Goal: Task Accomplishment & Management: Manage account settings

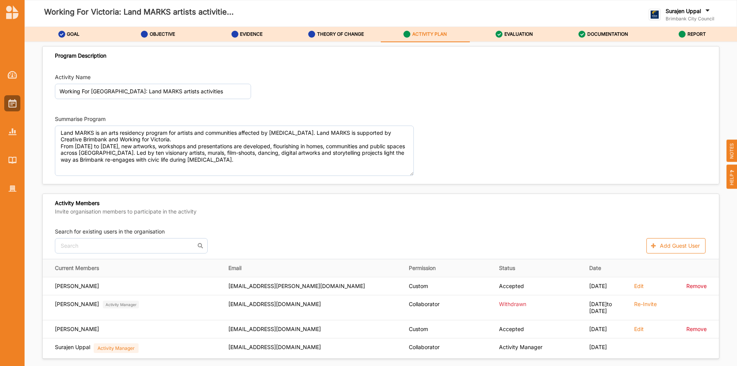
scroll to position [1121, 0]
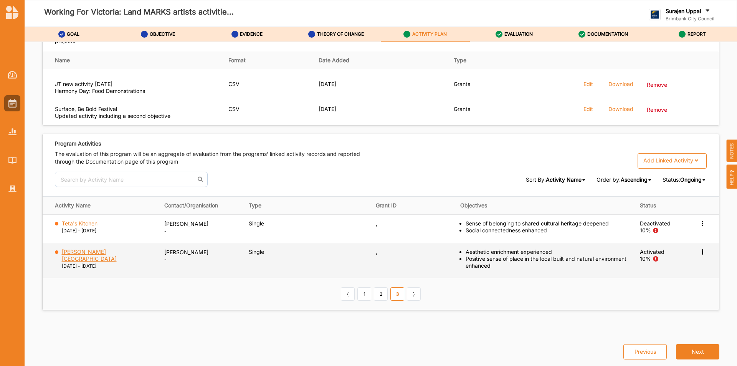
click at [112, 254] on label "[PERSON_NAME][GEOGRAPHIC_DATA]" at bounding box center [108, 255] width 92 height 14
click at [74, 248] on label "[PERSON_NAME][GEOGRAPHIC_DATA]" at bounding box center [108, 255] width 92 height 14
click at [699, 252] on icon at bounding box center [702, 250] width 7 height 5
click at [646, 269] on label "Activation Information" at bounding box center [657, 266] width 55 height 7
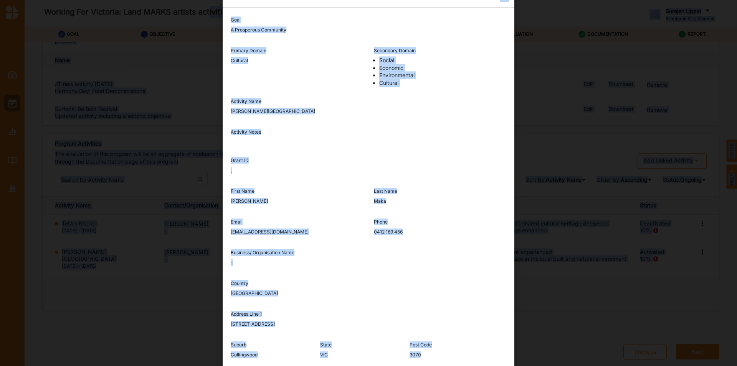
scroll to position [0, 0]
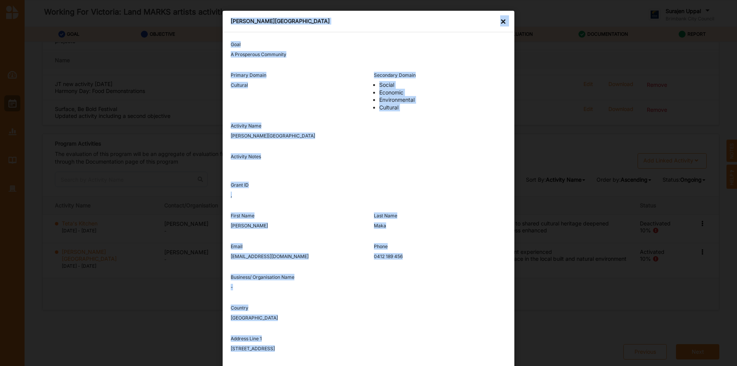
drag, startPoint x: 267, startPoint y: 327, endPoint x: 207, endPoint y: 21, distance: 311.9
click at [207, 21] on div "Wright Street Bridge Mural × Goal A Prosperous Community Primary Domain Cultura…" at bounding box center [368, 183] width 737 height 366
copy div "Wright Street Bridge Mural × Goal A Prosperous Community Primary Domain Cultura…"
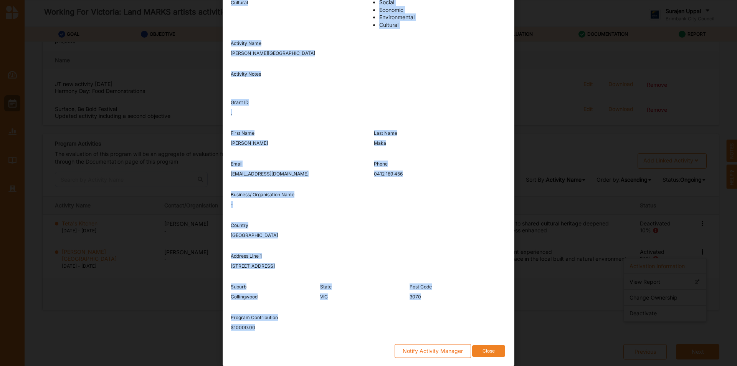
scroll to position [83, 0]
click at [484, 352] on button "Close" at bounding box center [488, 351] width 33 height 12
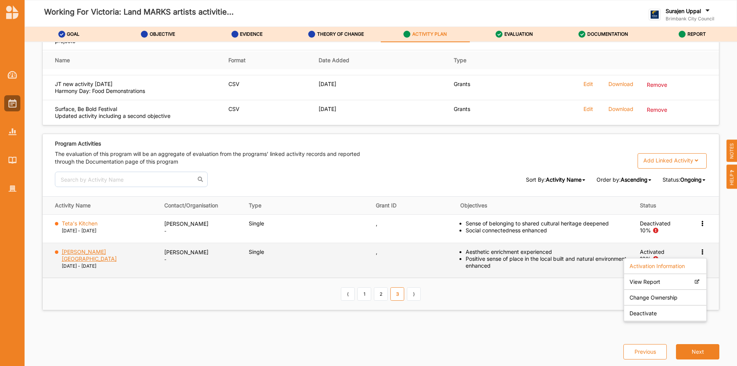
click at [94, 253] on label "[PERSON_NAME][GEOGRAPHIC_DATA]" at bounding box center [108, 255] width 92 height 14
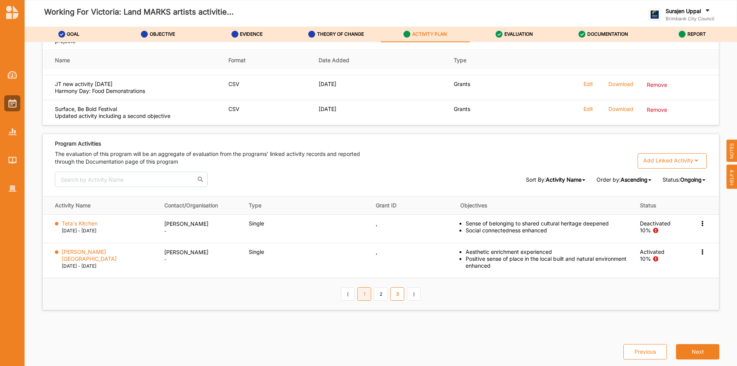
click at [362, 293] on link "1" at bounding box center [365, 293] width 14 height 13
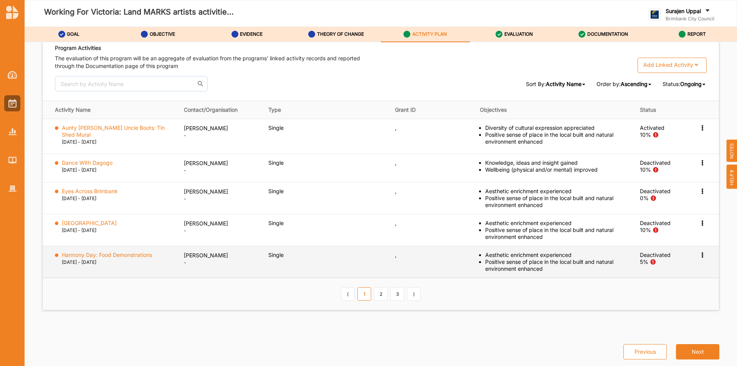
scroll to position [1178, 0]
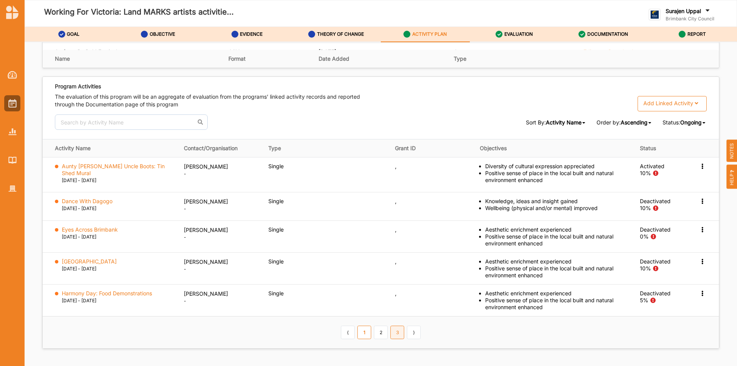
click at [401, 331] on link "3" at bounding box center [398, 332] width 14 height 13
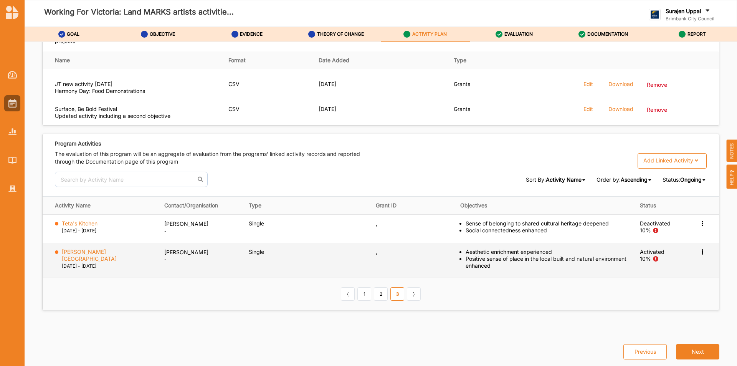
click at [699, 254] on icon at bounding box center [702, 250] width 7 height 5
click at [664, 300] on label "Change Ownership" at bounding box center [654, 297] width 48 height 7
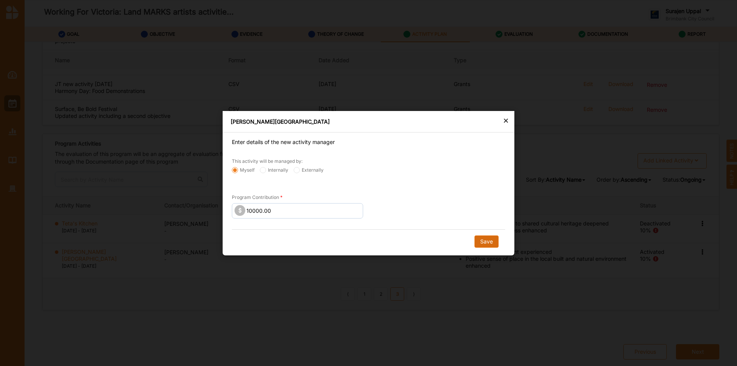
click at [483, 238] on button "Save" at bounding box center [487, 241] width 24 height 12
radio input "false"
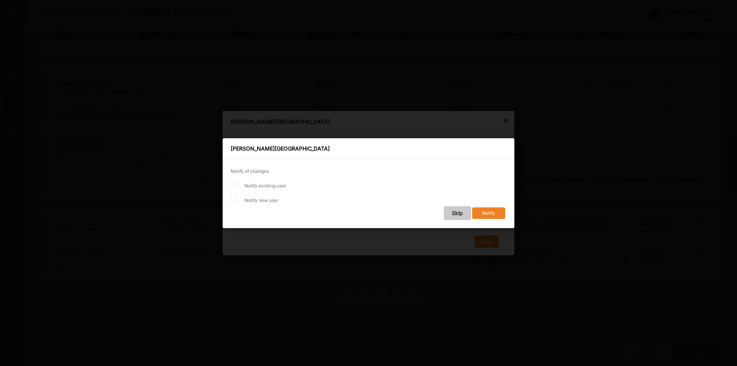
click at [452, 212] on button "Skip" at bounding box center [457, 213] width 27 height 14
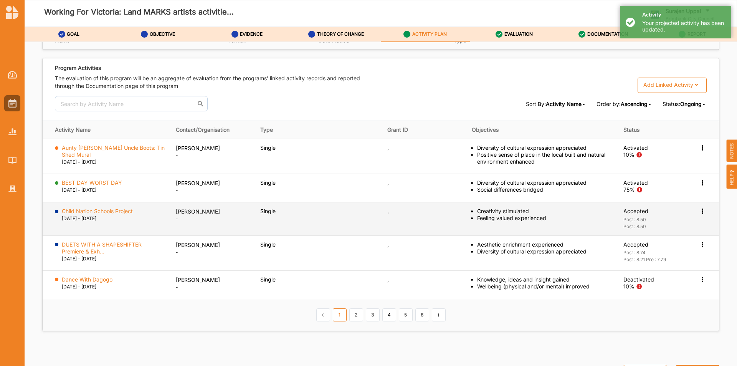
scroll to position [1217, 0]
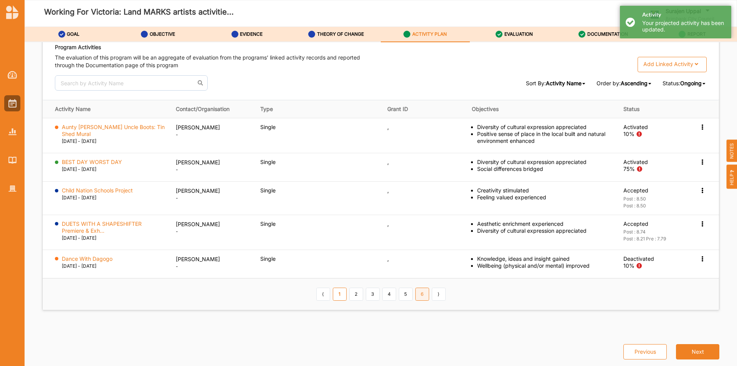
click at [419, 294] on link "6" at bounding box center [423, 294] width 14 height 13
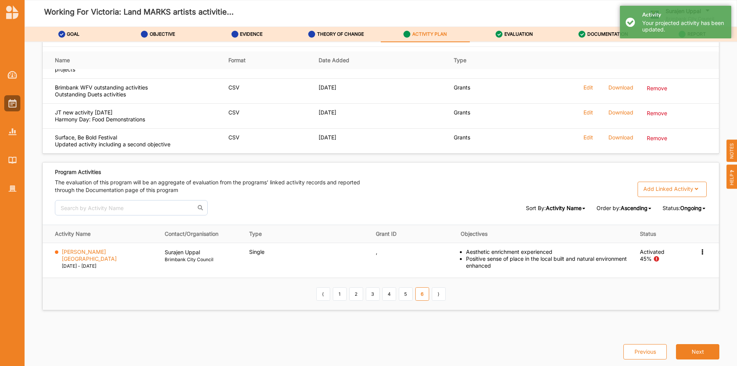
scroll to position [1092, 0]
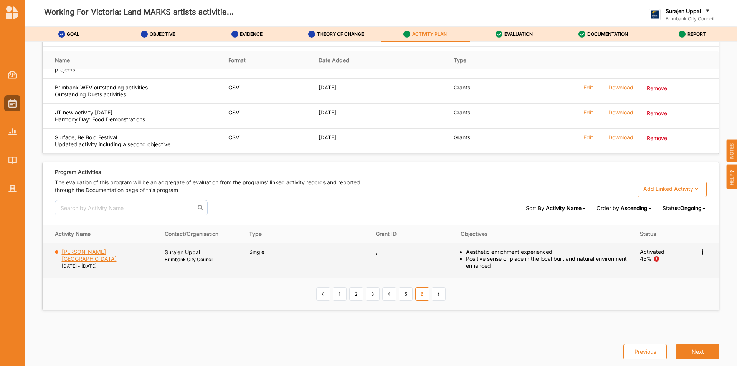
click at [71, 250] on label "[PERSON_NAME][GEOGRAPHIC_DATA]" at bounding box center [108, 255] width 92 height 14
click at [699, 253] on icon at bounding box center [702, 250] width 7 height 5
click at [646, 318] on div "Deactivate" at bounding box center [665, 314] width 82 height 16
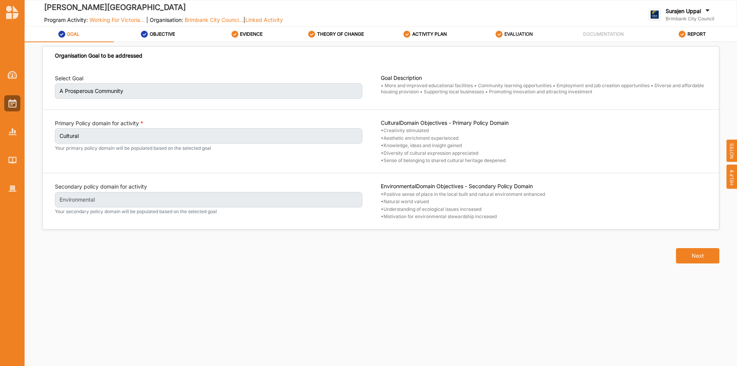
click at [522, 34] on label "EVALUATION" at bounding box center [519, 34] width 28 height 6
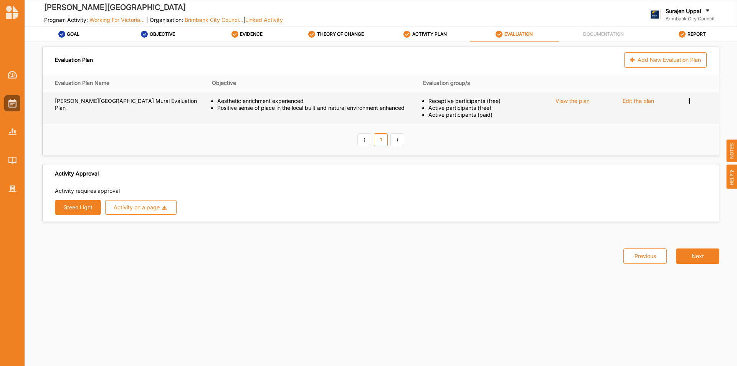
click at [583, 101] on div "View the plan" at bounding box center [573, 101] width 34 height 7
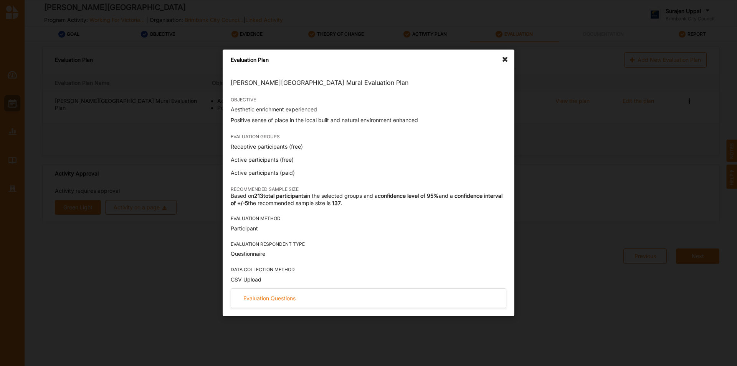
click at [504, 58] on icon at bounding box center [507, 56] width 12 height 12
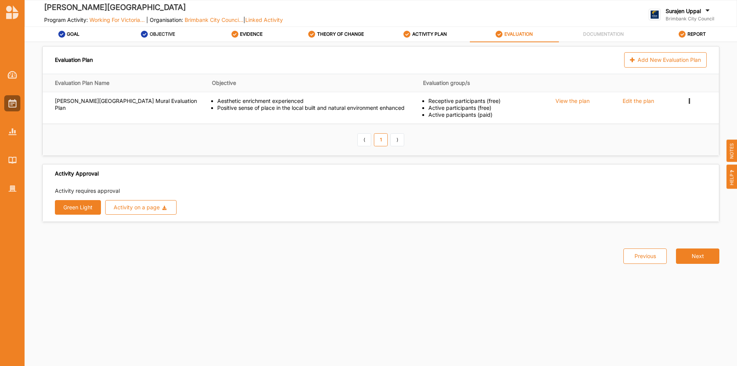
drag, startPoint x: 156, startPoint y: 43, endPoint x: 153, endPoint y: 35, distance: 8.6
click at [156, 41] on div "GOAL OBJECTIVE EVIDENCE THEORY OF CHANGE ACTIVITY PLAN EVALUATION DOCUMENTATION…" at bounding box center [381, 197] width 713 height 341
click at [154, 30] on div "OBJECTIVE" at bounding box center [158, 34] width 34 height 14
select select "2"
select select "20"
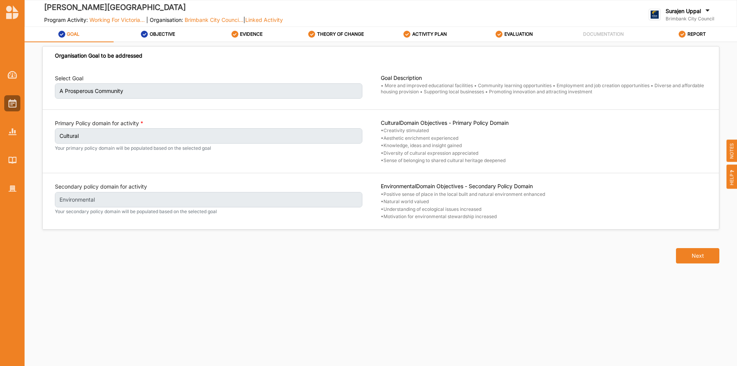
click at [733, 152] on span "NOTES" at bounding box center [732, 150] width 11 height 23
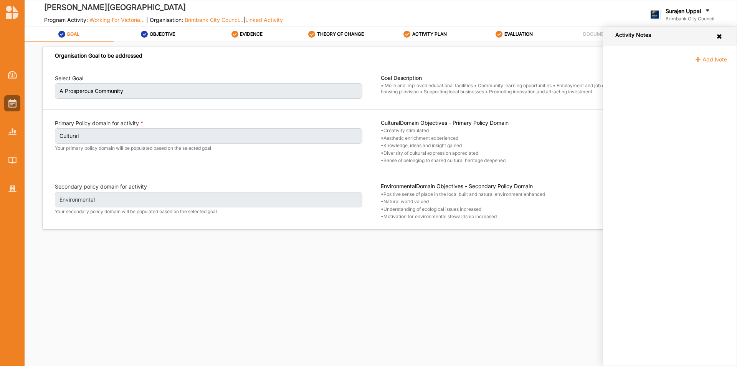
click at [711, 57] on span "Add Note" at bounding box center [711, 59] width 32 height 7
click at [657, 100] on textarea at bounding box center [672, 98] width 111 height 50
paste textarea "[PERSON_NAME][GEOGRAPHIC_DATA] Mural × Goal A Prosperous Community Primary Doma…"
type textarea "[PERSON_NAME][GEOGRAPHIC_DATA] Mural × Goal A Prosperous Community Primary Doma…"
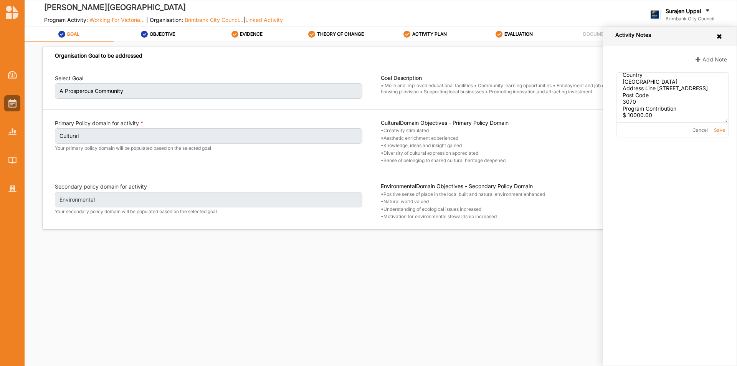
click at [721, 132] on button "Save" at bounding box center [719, 130] width 11 height 5
click at [692, 125] on div "Save Cancel" at bounding box center [709, 131] width 39 height 12
click at [692, 131] on div "Save Cancel" at bounding box center [709, 131] width 39 height 12
click at [705, 128] on button "Cancel" at bounding box center [700, 130] width 15 height 5
click at [722, 35] on icon at bounding box center [719, 36] width 7 height 6
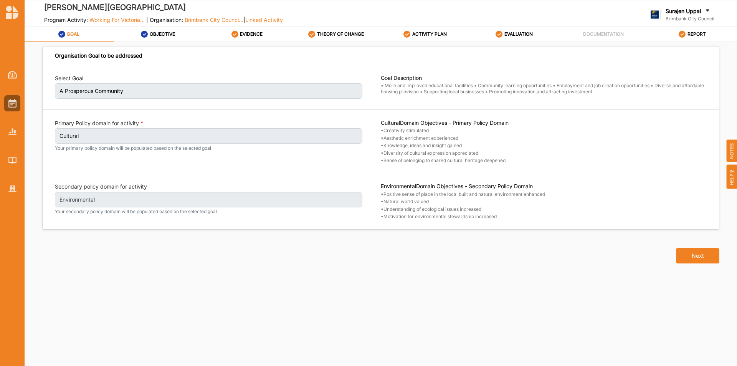
click at [730, 146] on span "NOTES" at bounding box center [732, 150] width 11 height 23
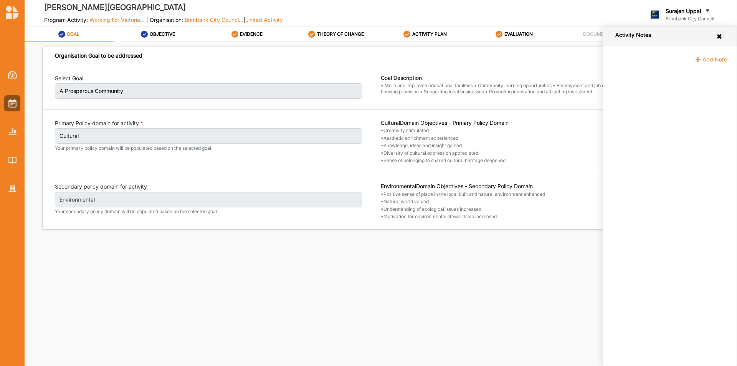
click at [708, 57] on span "Add Note" at bounding box center [711, 59] width 32 height 7
click at [676, 88] on textarea at bounding box center [672, 98] width 111 height 50
paste textarea "Wright Street Bridge Mural × Goal A Prosperous Community Primary Domain Cultura…"
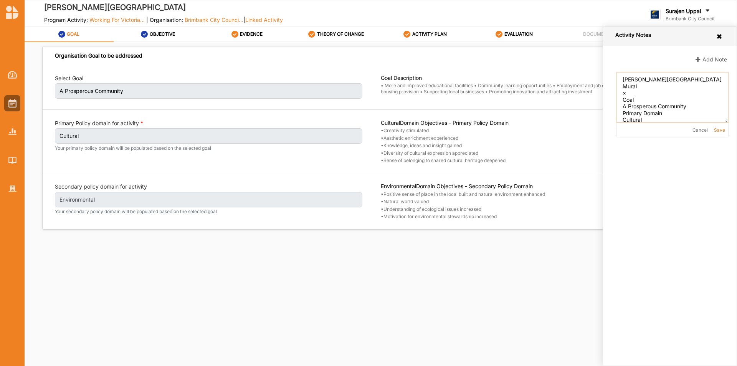
scroll to position [209, 0]
type textarea "Wright Street Bridge Mural × Goal A Prosperous Community Primary Domain Cultura…"
click at [715, 129] on button "Save" at bounding box center [719, 130] width 11 height 5
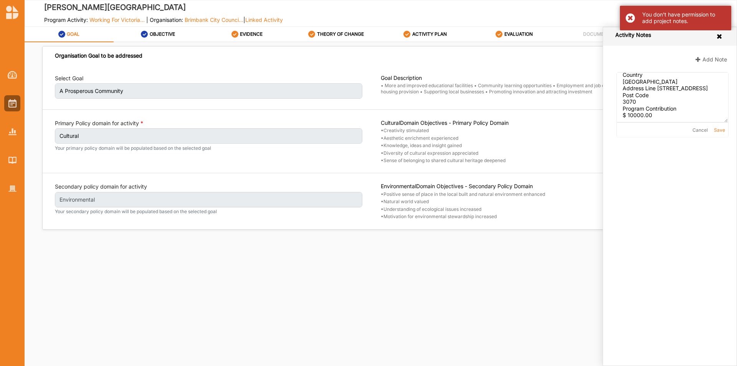
click at [633, 17] on div "You don't have permission to add project notes." at bounding box center [675, 18] width 111 height 25
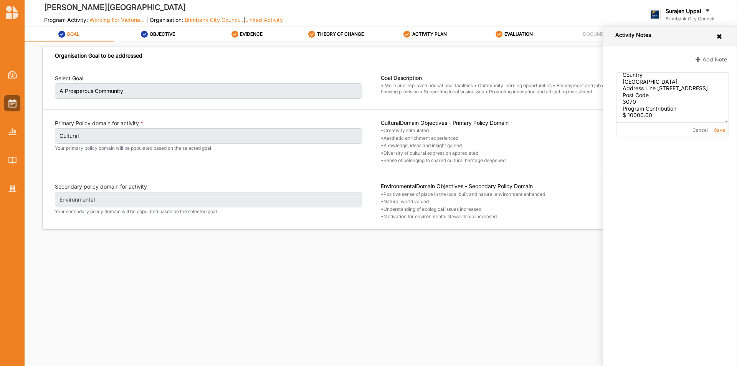
click at [705, 128] on button "Cancel" at bounding box center [700, 130] width 15 height 5
click at [429, 34] on label "ACTIVITY PLAN" at bounding box center [429, 34] width 35 height 6
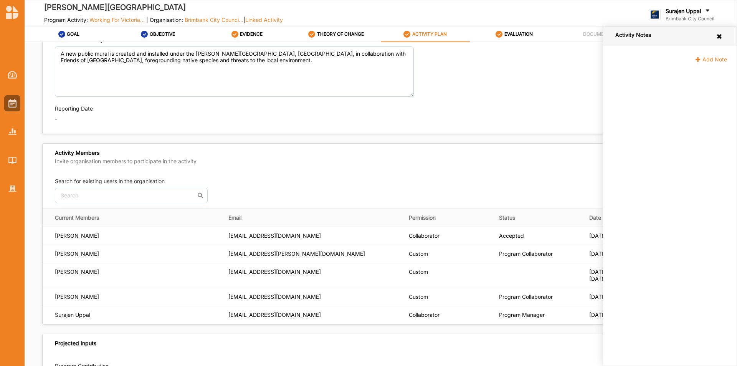
scroll to position [192, 0]
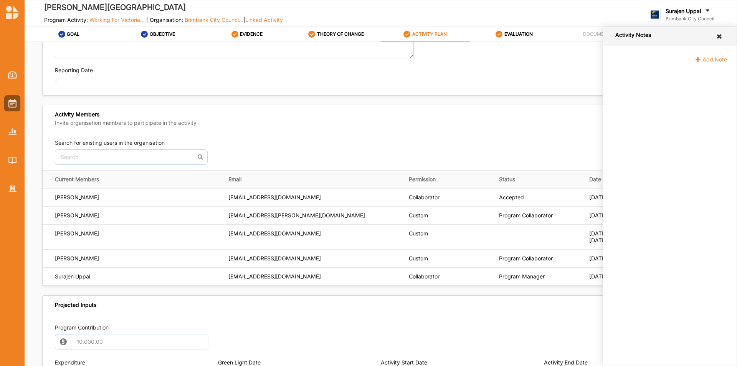
click at [719, 33] on icon at bounding box center [719, 36] width 7 height 6
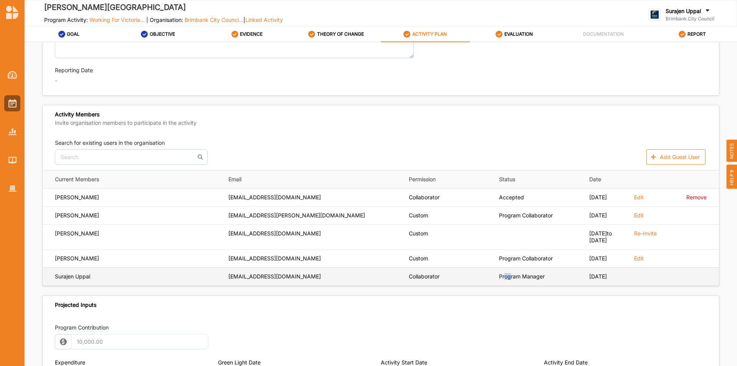
drag, startPoint x: 506, startPoint y: 278, endPoint x: 502, endPoint y: 279, distance: 4.2
click at [502, 279] on td "Program Manager" at bounding box center [539, 276] width 90 height 18
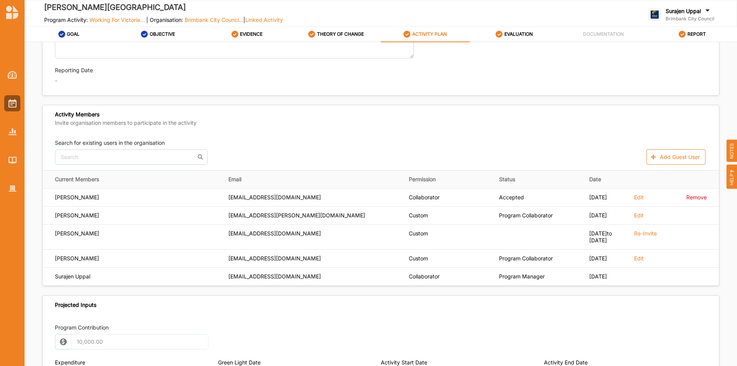
click at [734, 149] on span "NOTES" at bounding box center [732, 150] width 11 height 23
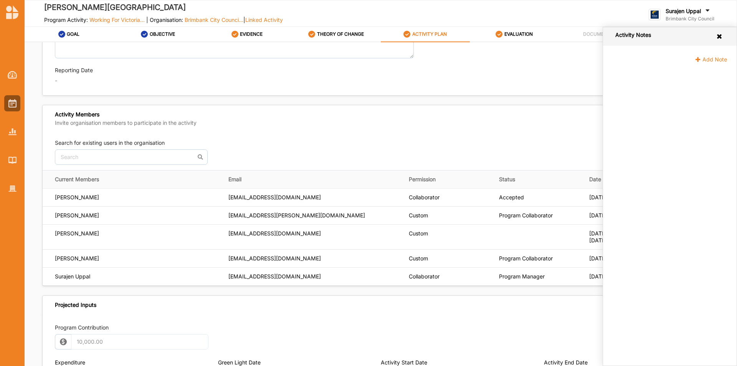
click at [684, 123] on div "Activity Notes Add Note" at bounding box center [670, 196] width 134 height 339
click at [708, 58] on span "Add Note" at bounding box center [711, 59] width 32 height 7
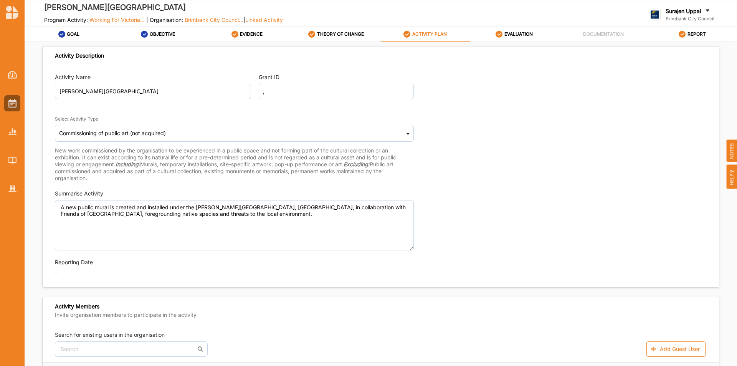
click at [736, 155] on span "NOTES" at bounding box center [732, 150] width 11 height 23
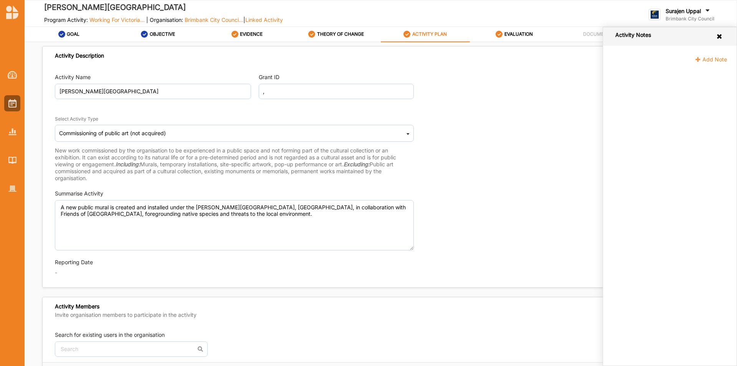
click at [713, 60] on span "Add Note" at bounding box center [711, 59] width 32 height 7
click at [662, 93] on textarea at bounding box center [672, 98] width 111 height 50
paste textarea "[PERSON_NAME][GEOGRAPHIC_DATA] Mural × Goal A Prosperous Community Primary Doma…"
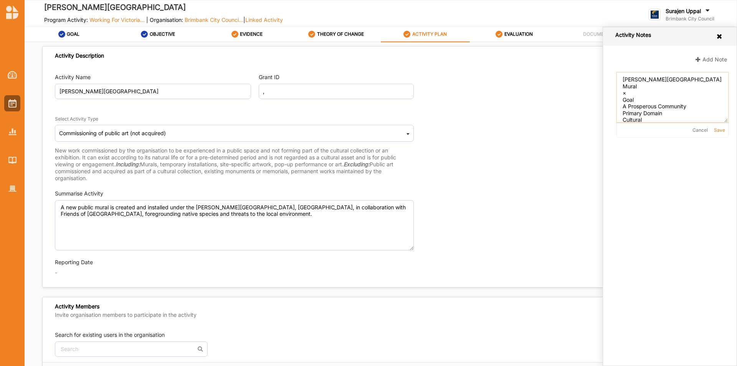
scroll to position [209, 0]
type textarea "[PERSON_NAME][GEOGRAPHIC_DATA] Mural × Goal A Prosperous Community Primary Doma…"
click at [719, 128] on button "Save" at bounding box center [719, 130] width 11 height 5
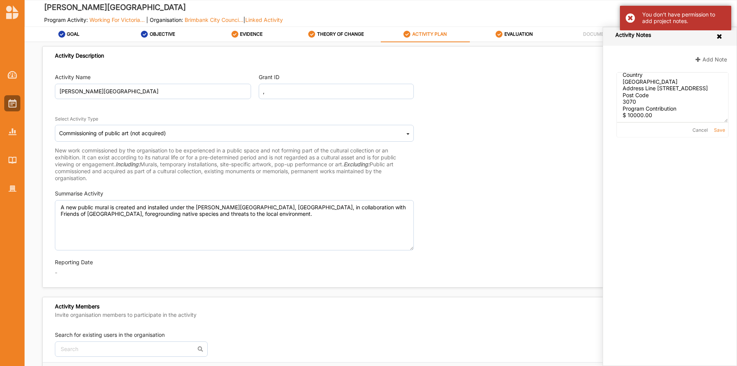
click at [629, 14] on div "You don't have permission to add project notes." at bounding box center [675, 18] width 111 height 25
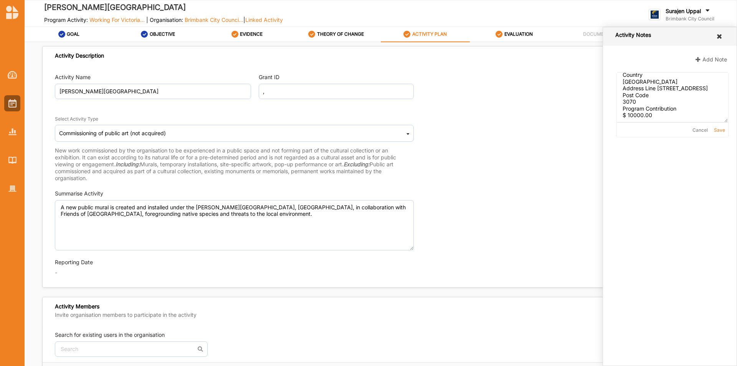
click at [718, 37] on icon at bounding box center [719, 36] width 7 height 6
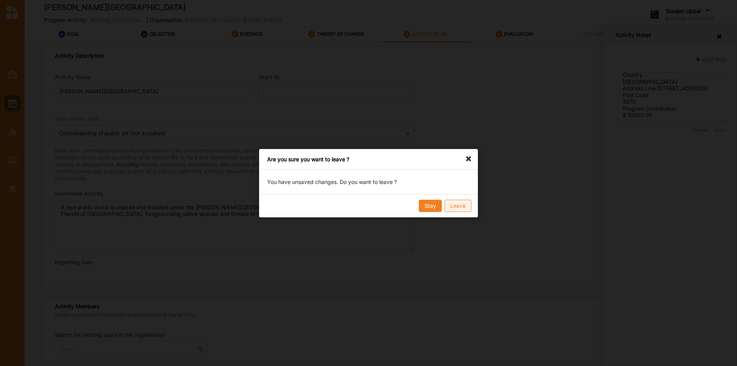
drag, startPoint x: 432, startPoint y: 204, endPoint x: 456, endPoint y: 204, distance: 24.6
click at [456, 204] on div "Stay Leave" at bounding box center [369, 206] width 208 height 12
click at [431, 207] on button "Stay" at bounding box center [430, 206] width 23 height 12
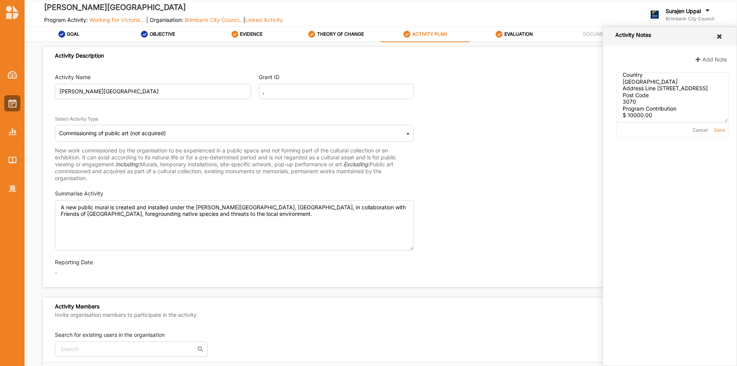
click at [722, 34] on icon at bounding box center [719, 36] width 7 height 6
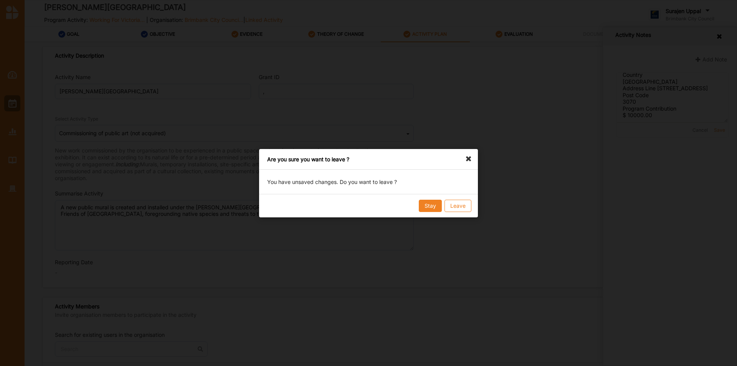
click at [459, 204] on button "Leave" at bounding box center [458, 206] width 27 height 12
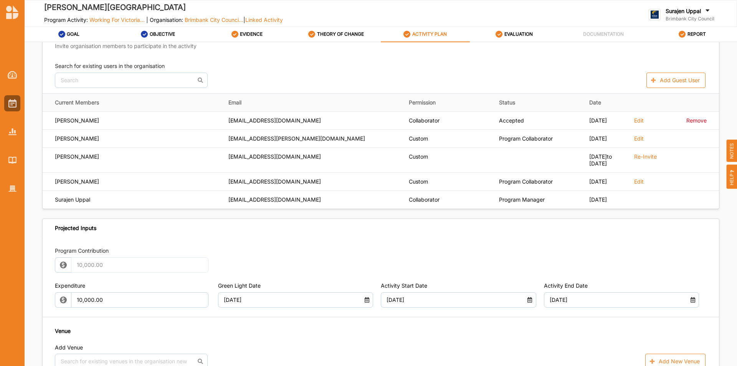
scroll to position [115, 0]
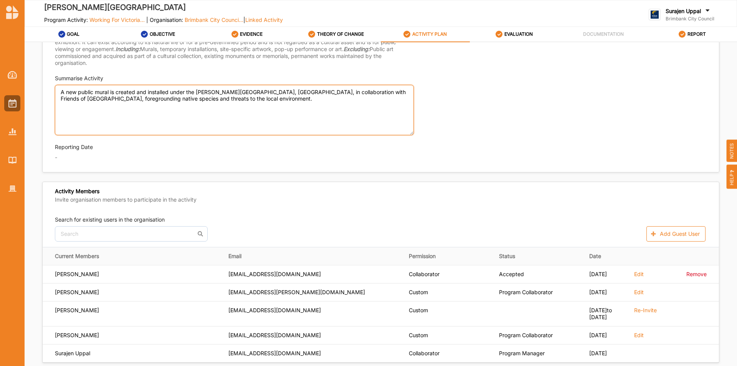
click at [287, 122] on textarea "A new public mural is created and installed under the [PERSON_NAME][GEOGRAPHIC_…" at bounding box center [234, 110] width 359 height 50
paste textarea "[PERSON_NAME][GEOGRAPHIC_DATA] Mural × Goal A Prosperous Community Primary Doma…"
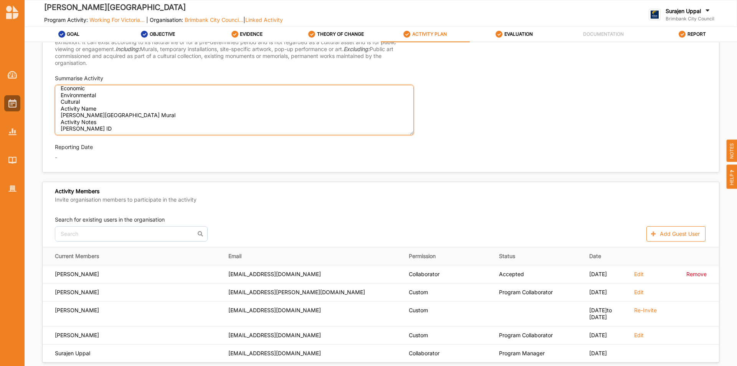
scroll to position [0, 0]
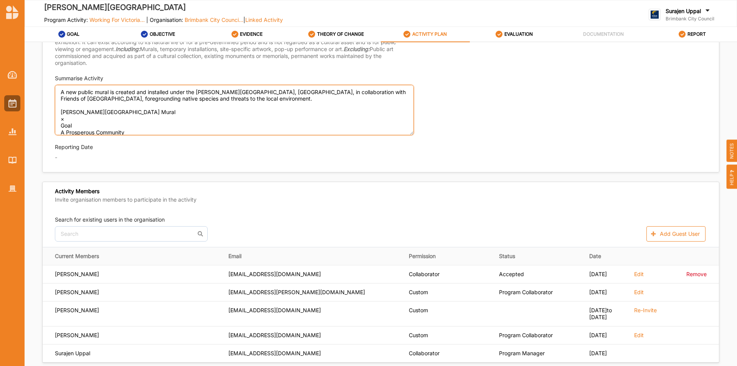
drag, startPoint x: 94, startPoint y: 87, endPoint x: 54, endPoint y: 82, distance: 40.3
click at [54, 82] on div "Activity Name [PERSON_NAME][GEOGRAPHIC_DATA] Mural Grant ID , Select Activity T…" at bounding box center [381, 61] width 677 height 214
click at [211, 109] on textarea "A new public mural is created and installed under the [PERSON_NAME][GEOGRAPHIC_…" at bounding box center [234, 110] width 359 height 50
drag, startPoint x: 61, startPoint y: 113, endPoint x: 113, endPoint y: 121, distance: 52.5
click at [112, 125] on textarea "A new public mural is created and installed under the Wright Street Bridge, Nor…" at bounding box center [234, 110] width 359 height 50
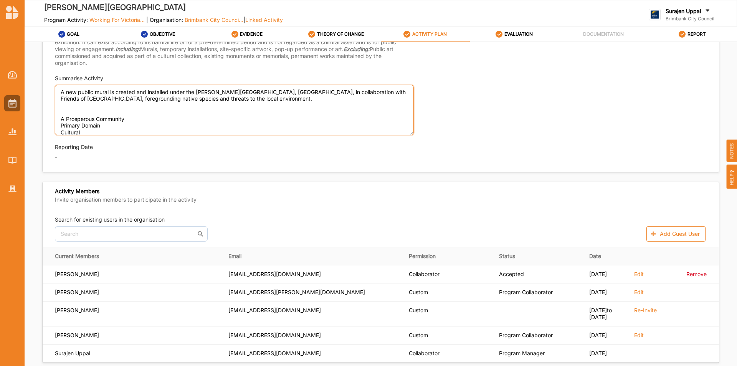
drag, startPoint x: 108, startPoint y: 131, endPoint x: 57, endPoint y: 116, distance: 53.6
click at [57, 116] on textarea "A new public mural is created and installed under the Wright Street Bridge, Nor…" at bounding box center [234, 110] width 359 height 50
drag, startPoint x: 81, startPoint y: 113, endPoint x: 56, endPoint y: 88, distance: 35.6
click at [56, 88] on textarea "A new public mural is created and installed under the Wright Street Bridge, Nor…" at bounding box center [234, 110] width 359 height 50
click at [70, 110] on textarea "A new public mural is created and installed under the Wright Street Bridge, Nor…" at bounding box center [234, 110] width 359 height 50
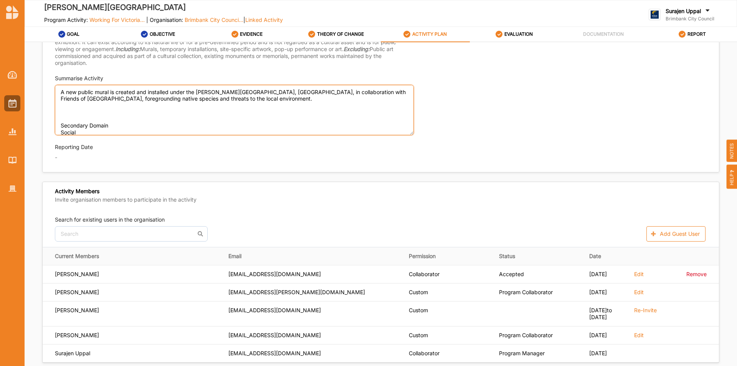
scroll to position [18, 0]
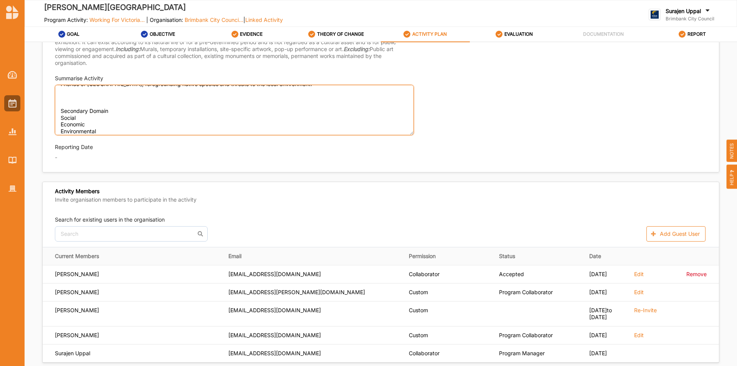
drag, startPoint x: 61, startPoint y: 126, endPoint x: 112, endPoint y: 130, distance: 51.6
click at [113, 129] on textarea "A new public mural is created and installed under the Wright Street Bridge, Nor…" at bounding box center [234, 110] width 359 height 50
drag, startPoint x: 58, startPoint y: 91, endPoint x: 90, endPoint y: 95, distance: 32.5
click at [90, 95] on textarea "A new public mural is created and installed under the Wright Street Bridge, Nor…" at bounding box center [234, 110] width 359 height 50
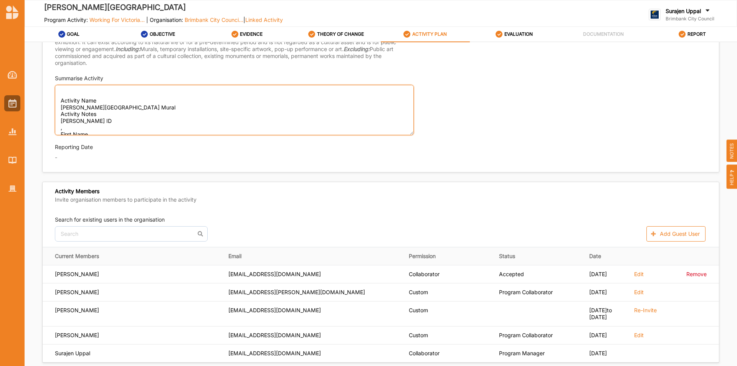
click at [107, 101] on textarea "A new public mural is created and installed under the Wright Street Bridge, Nor…" at bounding box center [234, 110] width 359 height 50
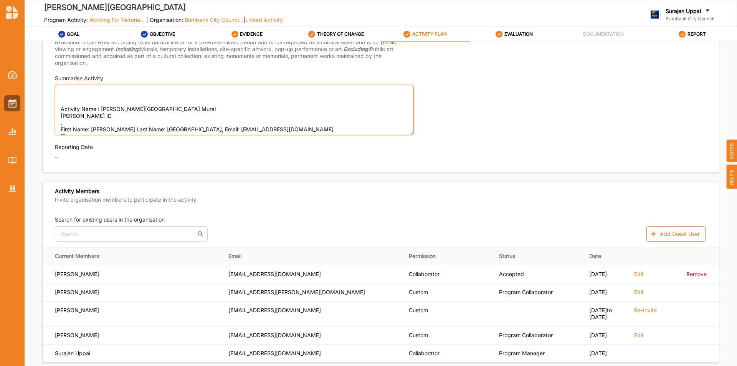
scroll to position [68, 0]
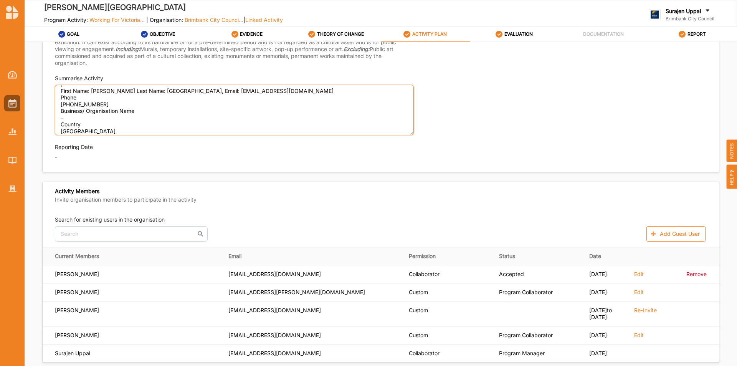
click at [78, 96] on textarea "A new public mural is created and installed under the Wright Street Bridge, Nor…" at bounding box center [234, 110] width 359 height 50
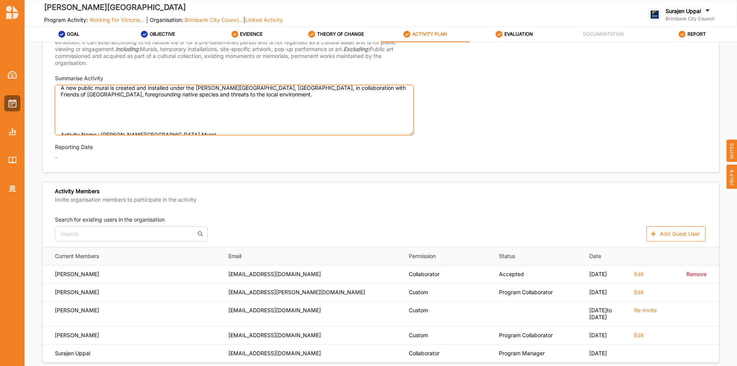
scroll to position [0, 0]
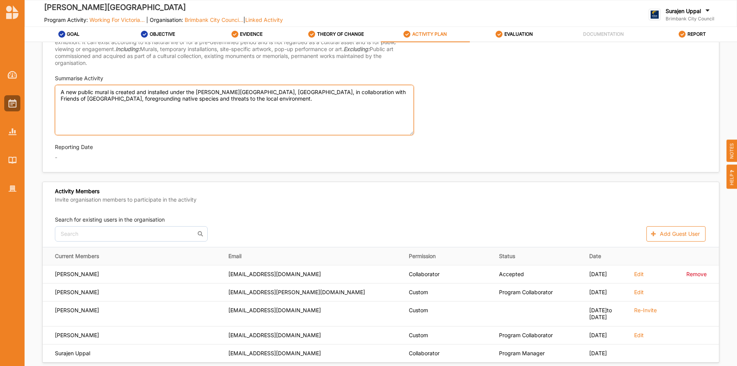
drag, startPoint x: 83, startPoint y: 114, endPoint x: 90, endPoint y: 112, distance: 7.5
click at [83, 114] on textarea "A new public mural is created and installed under the Wright Street Bridge, Nor…" at bounding box center [234, 110] width 359 height 50
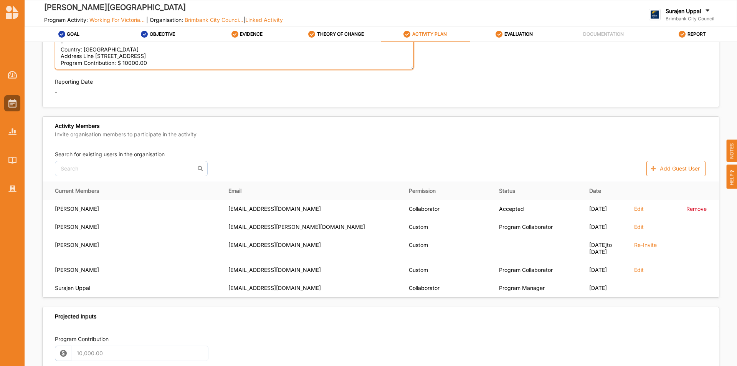
scroll to position [192, 0]
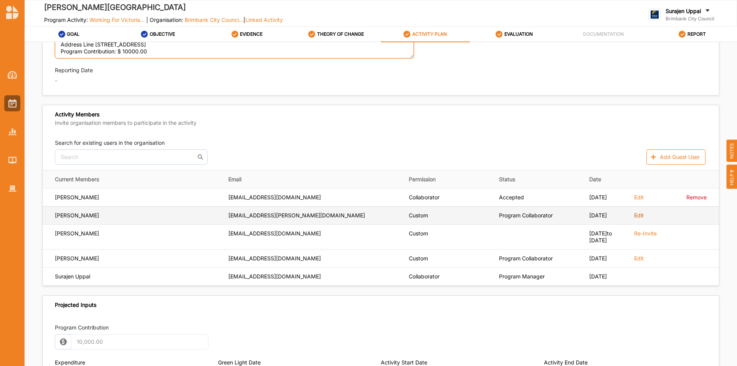
type textarea "A new public mural is created and installed under the Wright Street Bridge, Nor…"
click at [634, 217] on label "Edit" at bounding box center [639, 215] width 10 height 7
select select "custom"
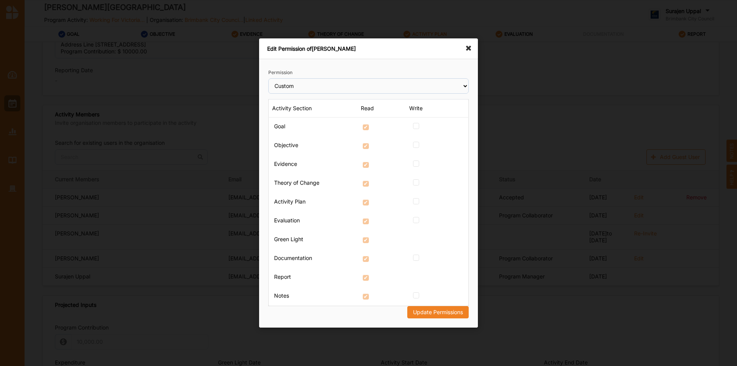
click at [465, 55] on div "Edit Permission of Raji Uppal" at bounding box center [368, 48] width 219 height 21
click at [469, 48] on icon at bounding box center [471, 44] width 12 height 12
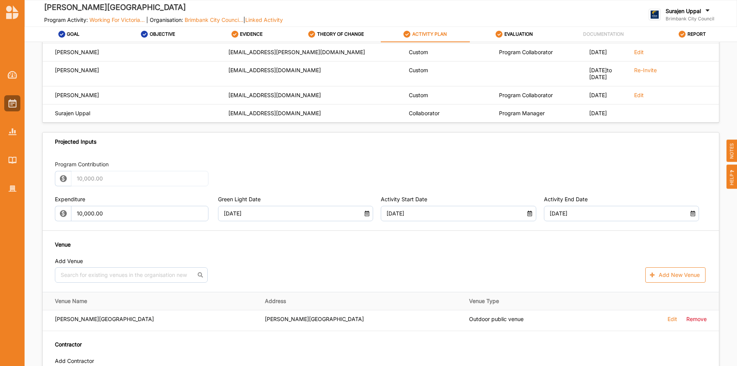
scroll to position [240, 0]
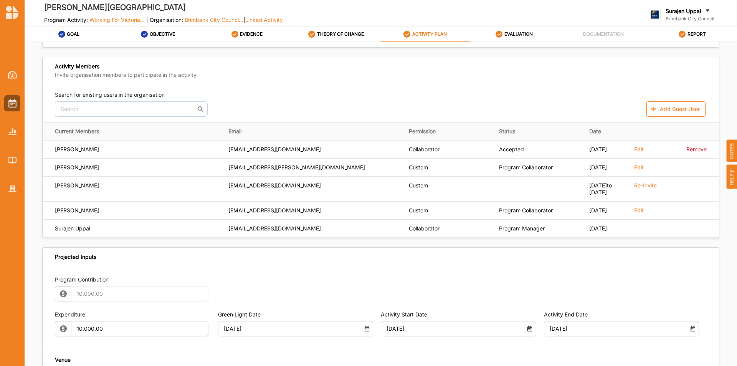
click at [499, 32] on icon at bounding box center [499, 34] width 7 height 7
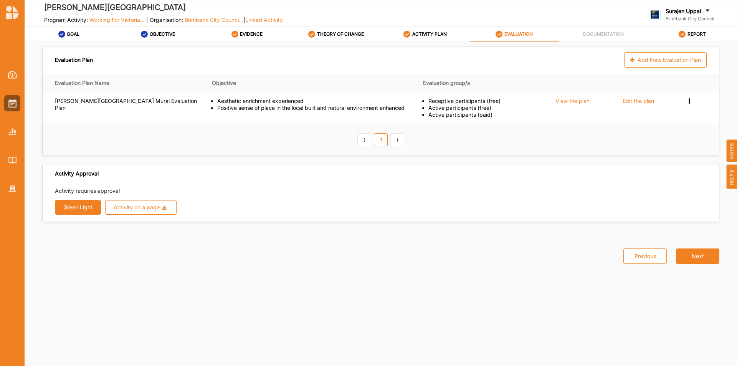
click at [72, 210] on button "Green Light" at bounding box center [78, 207] width 46 height 15
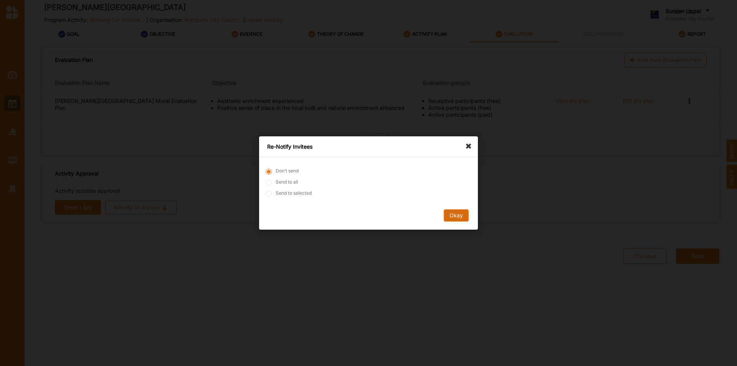
click at [462, 214] on button "Okay" at bounding box center [456, 215] width 25 height 12
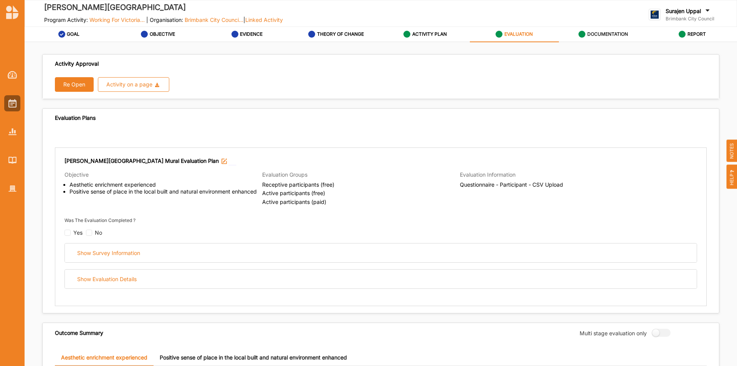
click at [614, 34] on label "DOCUMENTATION" at bounding box center [608, 34] width 41 height 6
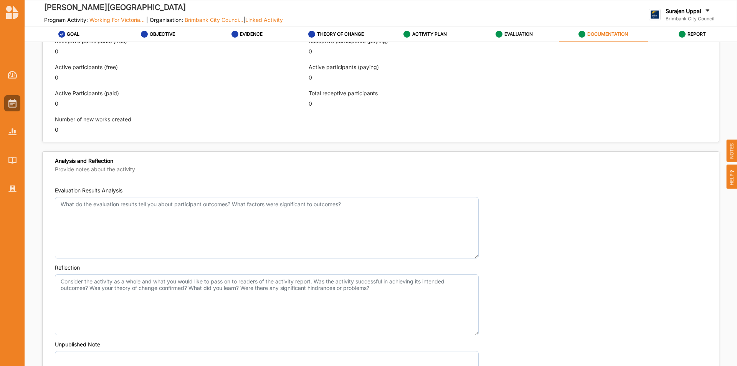
scroll to position [554, 0]
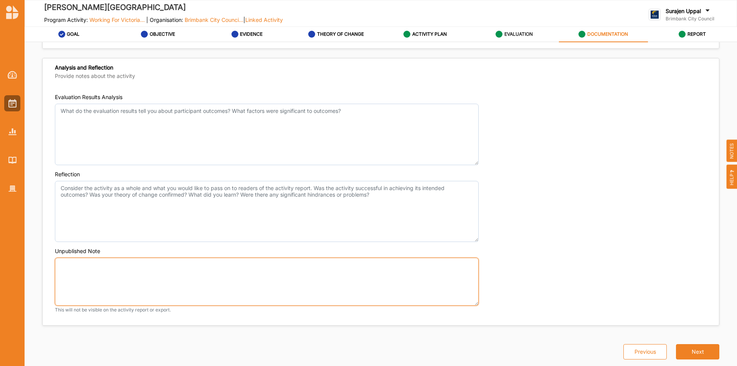
click at [107, 266] on textarea "Unpublished Note" at bounding box center [267, 282] width 424 height 48
paste textarea "Wright Street Bridge Mural × Goal A Prosperous Community Primary Domain Cultura…"
click at [116, 296] on textarea "Wright Street Bridge Mural × Goal A Prosperous Community Primary Domain Cultura…" at bounding box center [267, 282] width 424 height 48
drag, startPoint x: 98, startPoint y: 279, endPoint x: 58, endPoint y: 277, distance: 39.2
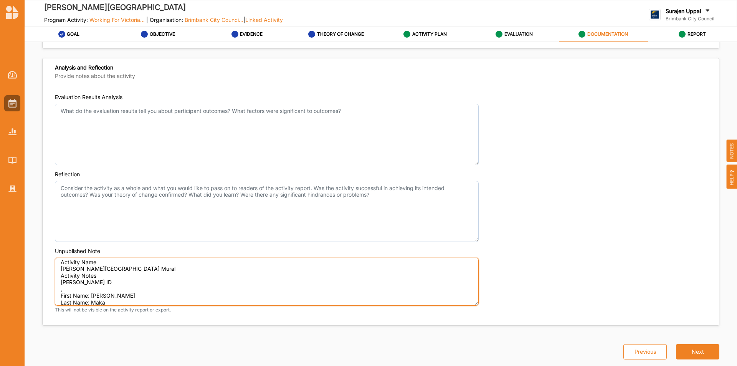
click at [58, 277] on textarea "Wright Street Bridge Mural × Goal A Prosperous Community Primary Domain Cultura…" at bounding box center [267, 282] width 424 height 48
drag, startPoint x: 87, startPoint y: 293, endPoint x: 59, endPoint y: 265, distance: 39.1
click at [59, 265] on textarea "Wright Street Bridge Mural × Goal A Prosperous Community Primary Domain Cultura…" at bounding box center [267, 282] width 424 height 48
click at [108, 274] on textarea "Activity Name Wright Street Bridge Mural Grant ID , First Name: Mike Last Name:…" at bounding box center [267, 282] width 424 height 48
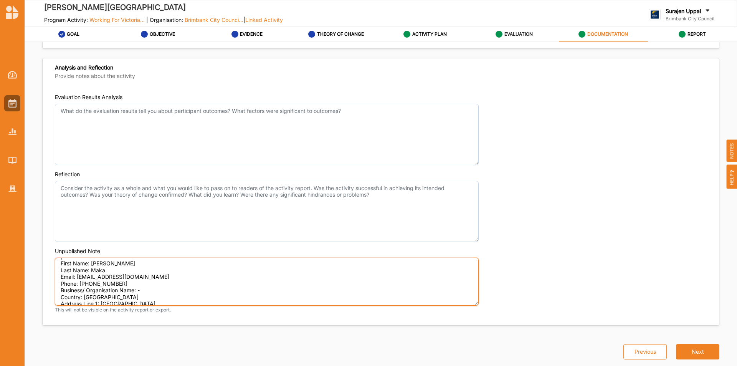
scroll to position [67, 0]
type textarea "Activity Name: Wright Street Bridge Mural Grant ID , First Name: Mike Last Name…"
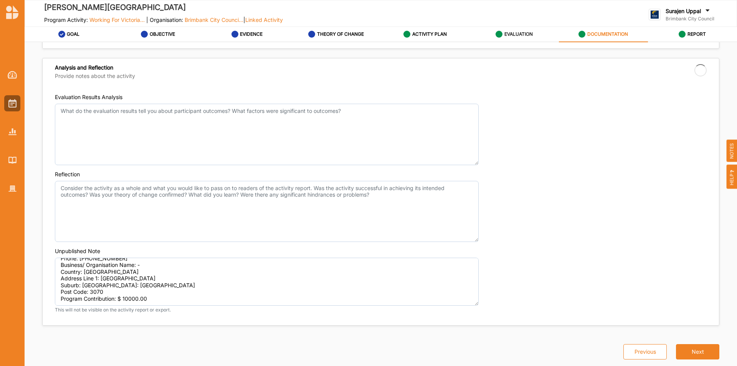
click at [505, 34] on label "EVALUATION" at bounding box center [519, 34] width 28 height 6
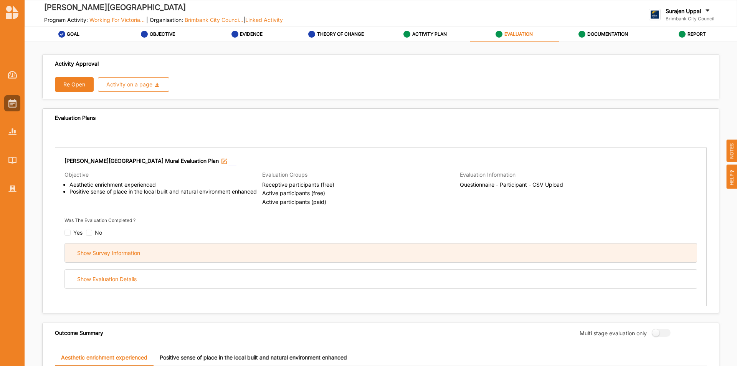
click at [119, 255] on div "Show Survey Information" at bounding box center [108, 253] width 63 height 7
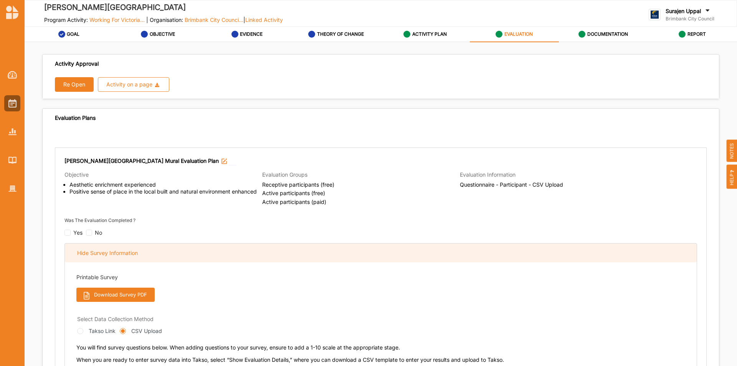
click at [120, 255] on div "Hide Survey Information" at bounding box center [107, 253] width 61 height 7
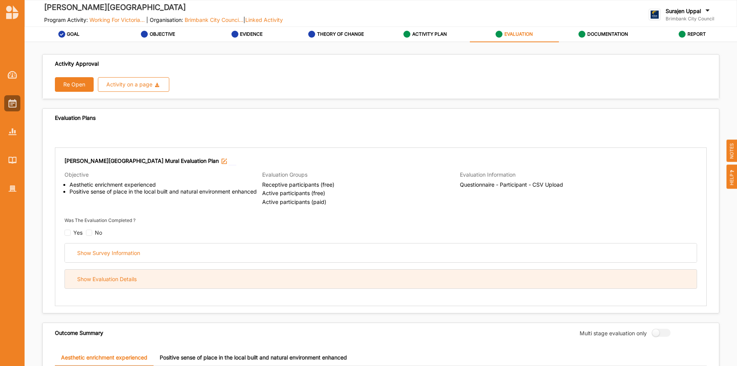
click at [157, 278] on div "Show Evaluation Details" at bounding box center [381, 279] width 632 height 19
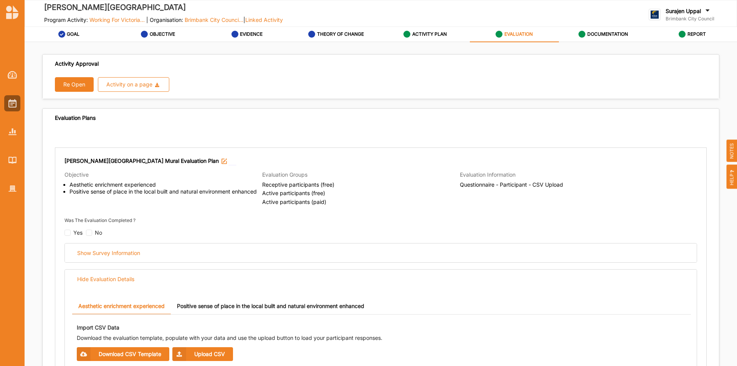
click at [70, 86] on button "Re Open" at bounding box center [74, 84] width 39 height 15
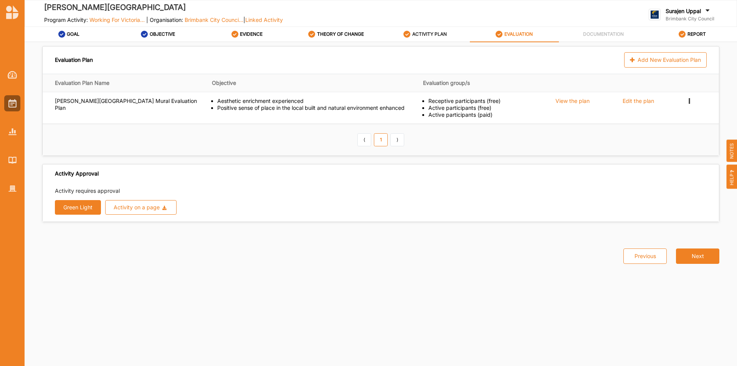
click at [417, 35] on label "ACTIVITY PLAN" at bounding box center [429, 34] width 35 height 6
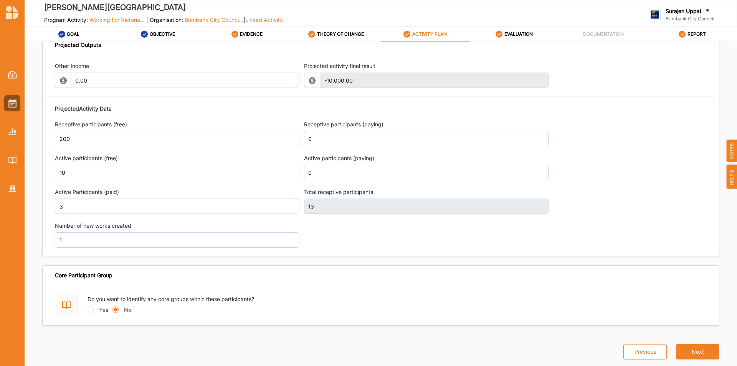
scroll to position [931, 0]
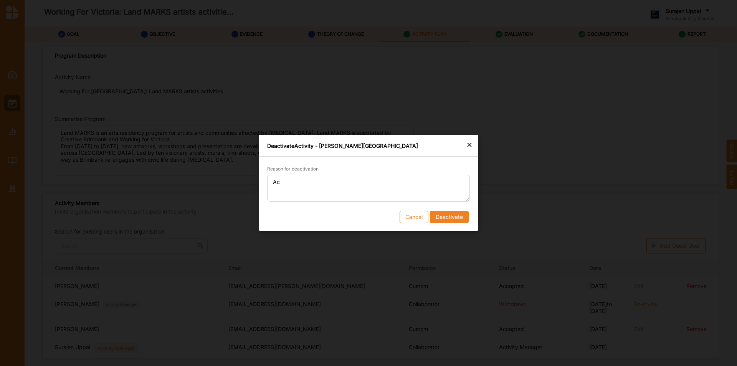
type textarea "A"
type textarea "Dormant activity, deactivating in order to close program"
click at [452, 218] on button "Deactivate" at bounding box center [449, 216] width 39 height 12
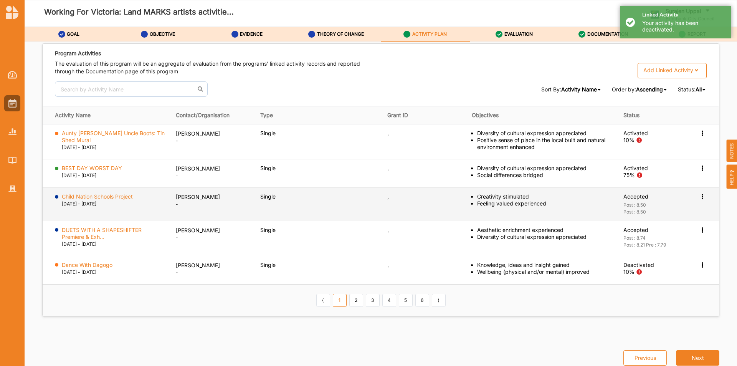
scroll to position [1217, 0]
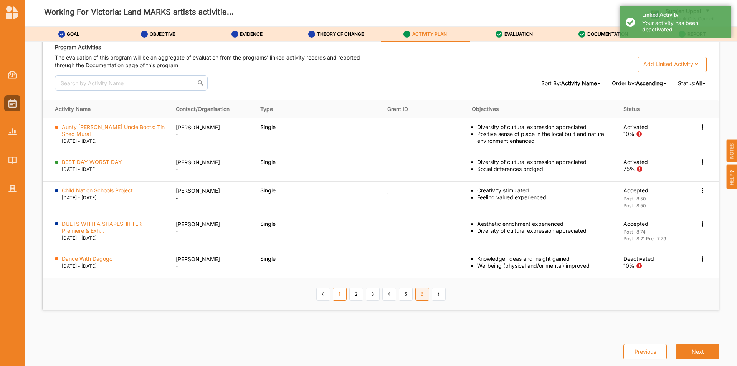
click at [424, 295] on link "6" at bounding box center [423, 294] width 14 height 13
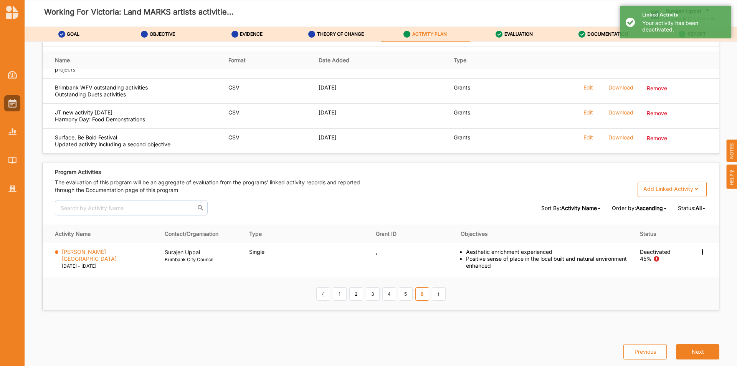
scroll to position [1092, 0]
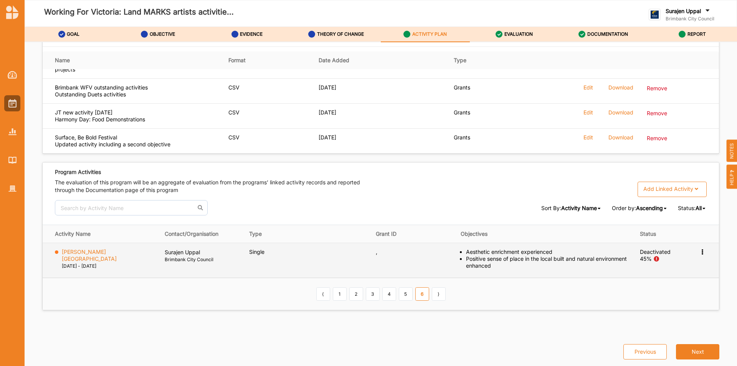
click at [699, 254] on icon at bounding box center [702, 250] width 7 height 5
click at [209, 265] on div "Brimbank City Council" at bounding box center [202, 261] width 74 height 10
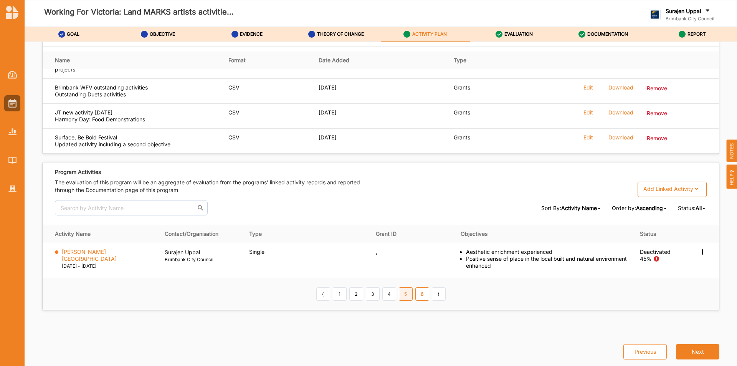
click at [401, 297] on link "5" at bounding box center [406, 293] width 14 height 13
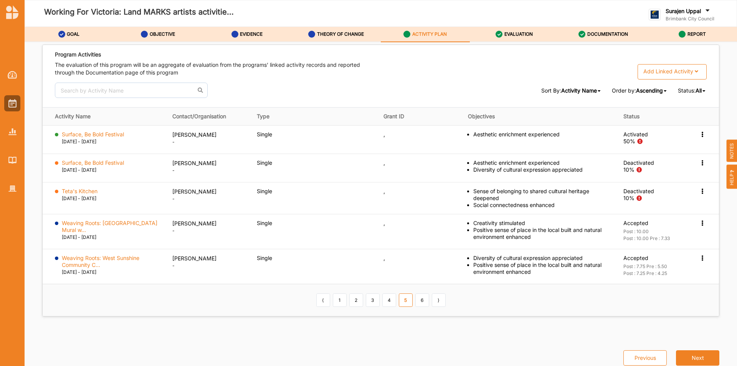
scroll to position [1212, 0]
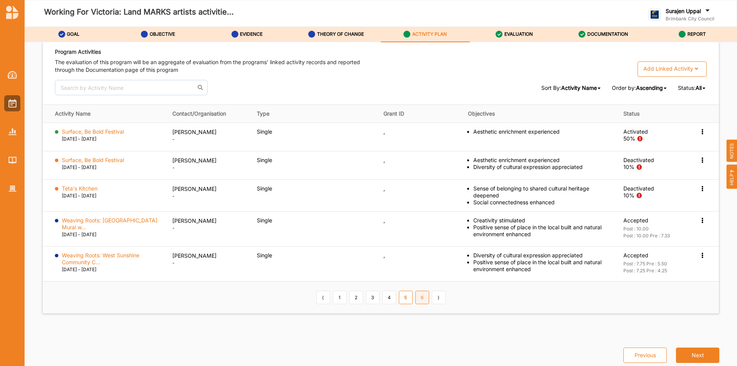
click at [421, 293] on link "6" at bounding box center [423, 297] width 14 height 13
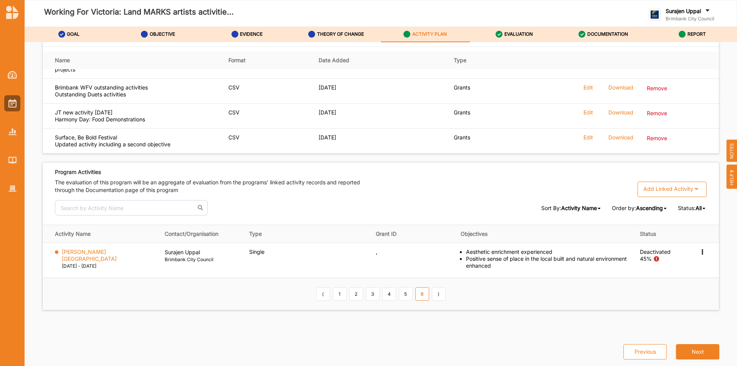
scroll to position [1092, 0]
click at [349, 296] on link "2" at bounding box center [356, 293] width 14 height 13
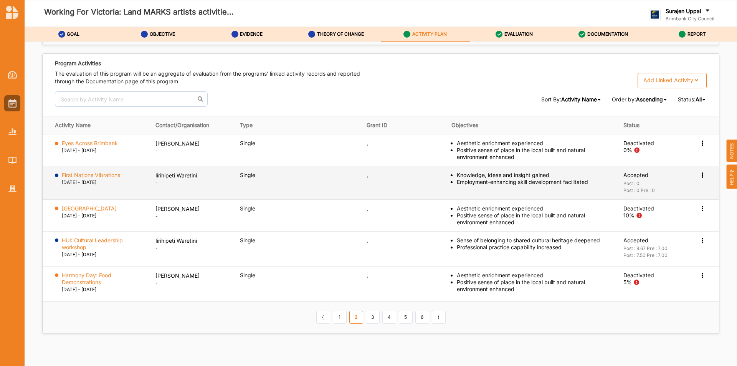
scroll to position [1207, 0]
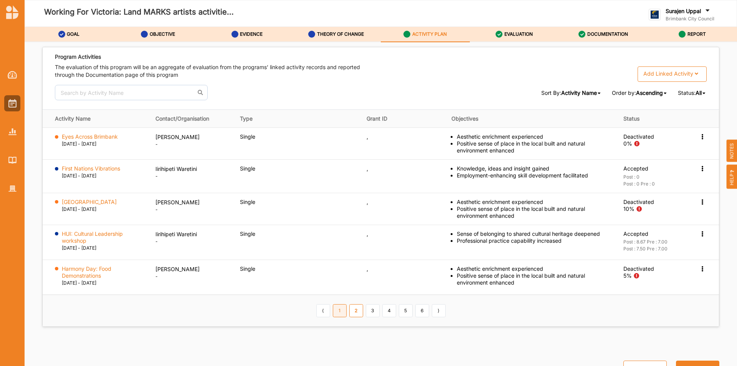
click at [336, 310] on link "1" at bounding box center [340, 310] width 14 height 13
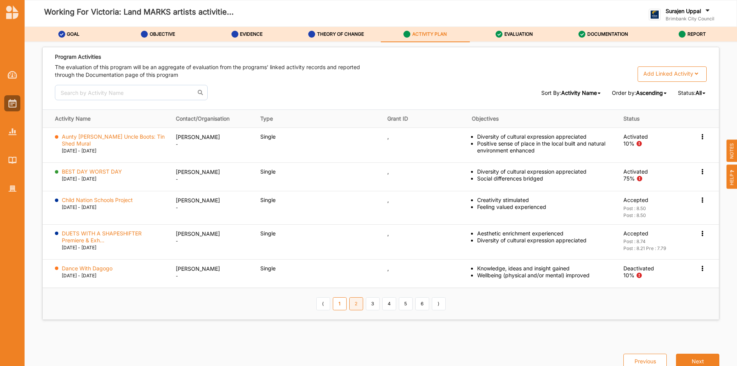
click at [354, 304] on link "2" at bounding box center [356, 303] width 14 height 13
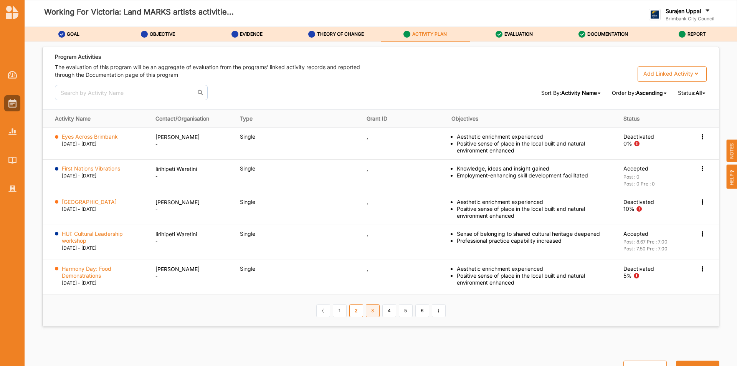
click at [367, 308] on link "3" at bounding box center [373, 310] width 14 height 13
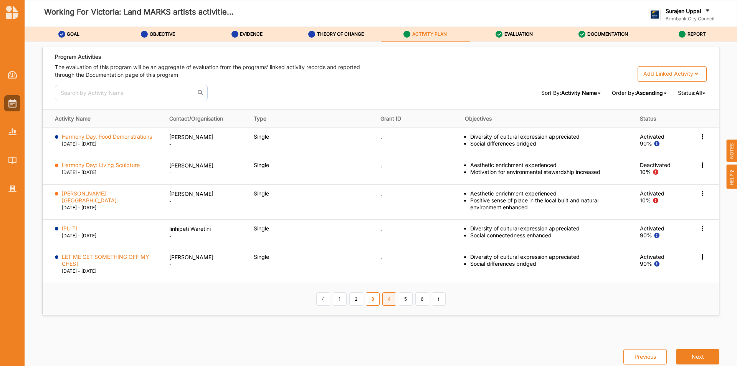
click at [389, 300] on link "4" at bounding box center [389, 298] width 14 height 13
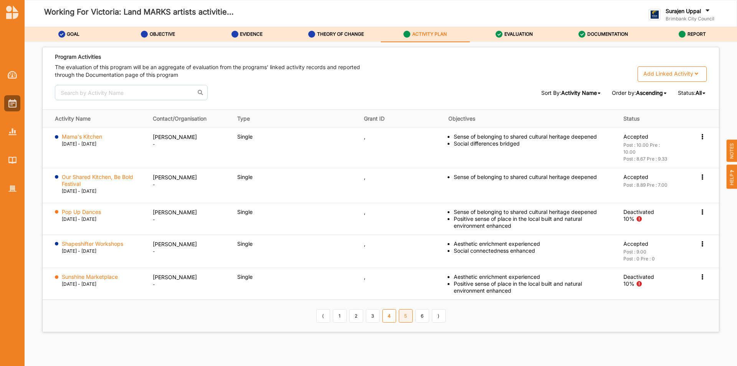
click at [404, 315] on link "5" at bounding box center [406, 315] width 14 height 13
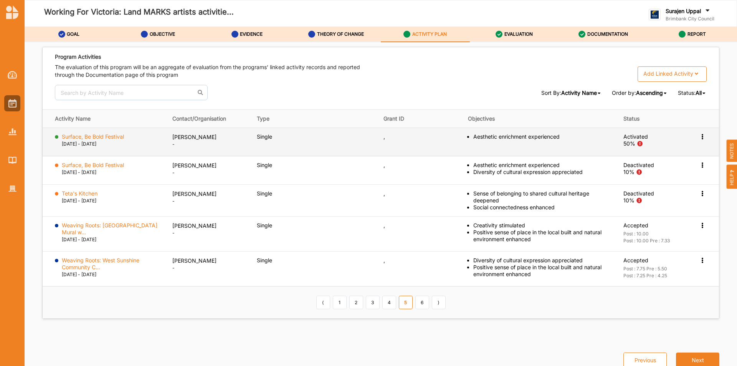
click at [700, 138] on icon at bounding box center [702, 135] width 7 height 5
click at [657, 149] on label "Activation Information" at bounding box center [657, 150] width 55 height 7
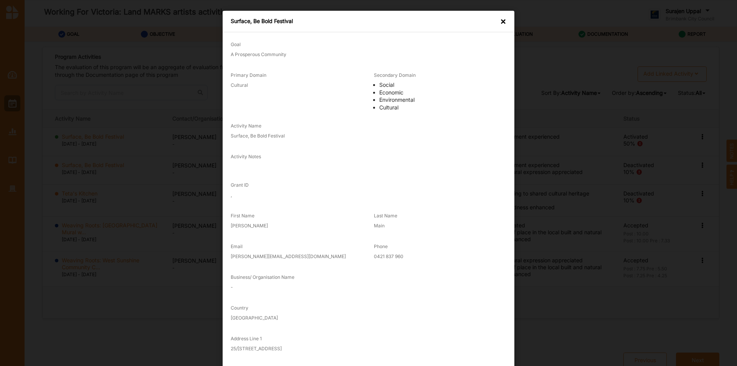
scroll to position [83, 0]
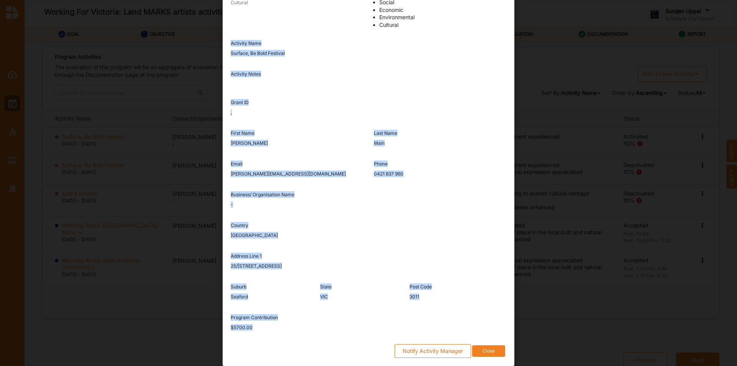
drag, startPoint x: 226, startPoint y: 125, endPoint x: 348, endPoint y: 336, distance: 243.3
click at [348, 336] on div "Goal A Prosperous Community Primary Domain Cultural Secondary Domain Social Eco…" at bounding box center [369, 157] width 276 height 411
copy div "Activity Name Surface, Be Bold Festival Activity Notes Grant ID , First Name Ra…"
click at [478, 351] on button "Close" at bounding box center [488, 351] width 33 height 12
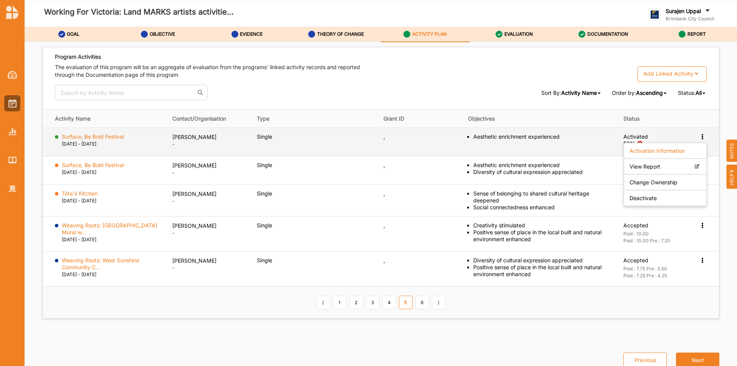
click at [362, 152] on td "Single" at bounding box center [315, 142] width 127 height 28
click at [113, 136] on label "Surface, Be Bold Festival" at bounding box center [93, 136] width 62 height 7
click at [699, 138] on icon at bounding box center [702, 135] width 7 height 5
click at [635, 180] on label "Change Ownership" at bounding box center [654, 182] width 48 height 7
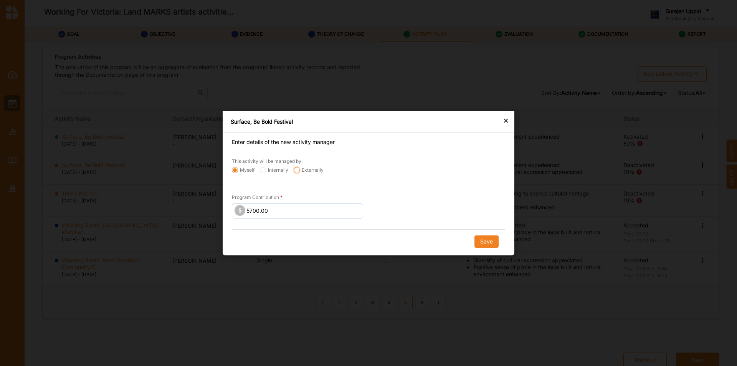
click at [299, 172] on input "Externally" at bounding box center [297, 170] width 6 height 6
radio input "true"
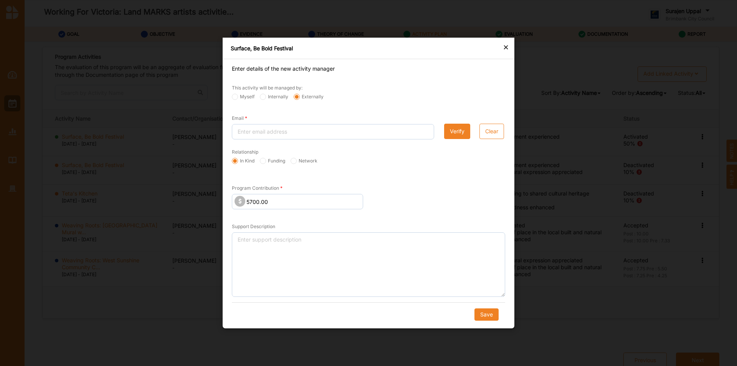
click at [507, 48] on div "×" at bounding box center [506, 46] width 6 height 9
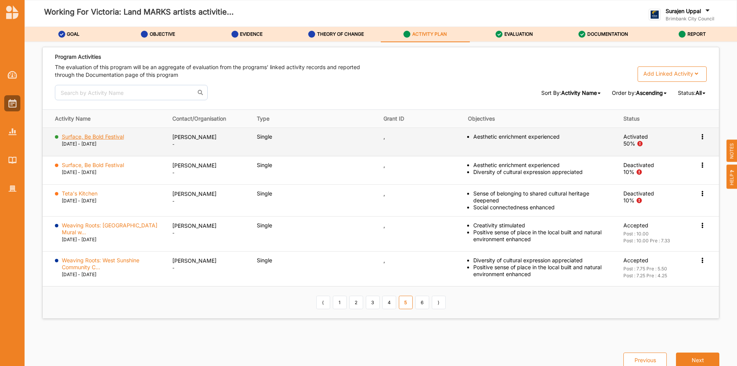
click at [116, 136] on label "Surface, Be Bold Festival" at bounding box center [93, 136] width 62 height 7
click at [699, 138] on icon at bounding box center [702, 135] width 7 height 5
click at [632, 184] on label "Change Ownership" at bounding box center [654, 182] width 48 height 7
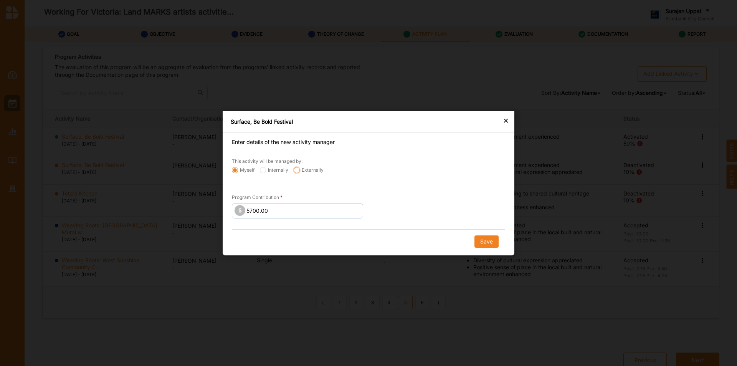
click at [296, 171] on input "Externally" at bounding box center [297, 170] width 6 height 6
radio input "true"
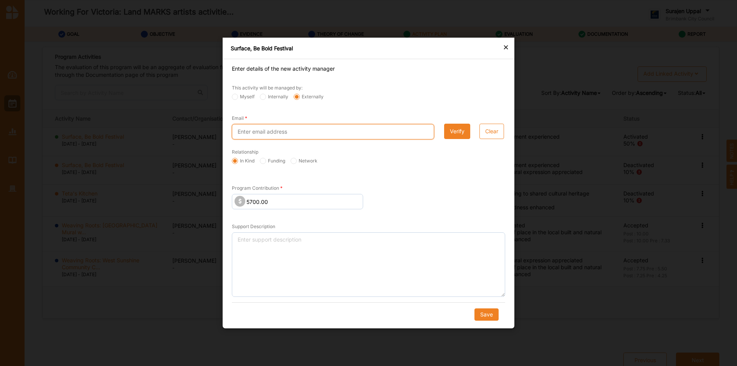
click at [275, 134] on input "Email" at bounding box center [333, 131] width 202 height 15
paste input "rachel_main@hotmail.com"
click at [475, 308] on button "Save" at bounding box center [487, 314] width 24 height 12
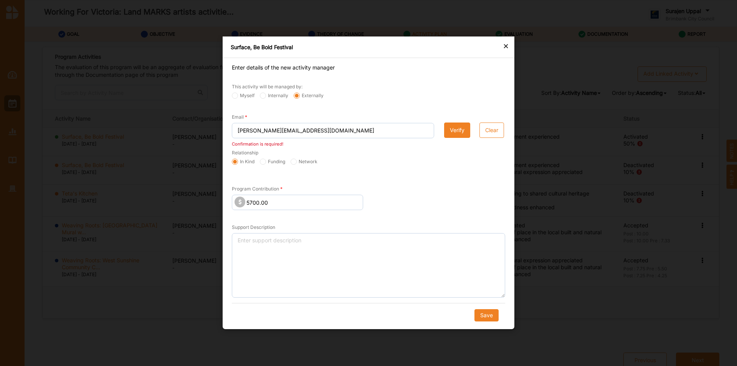
click at [472, 134] on div "Verify" at bounding box center [458, 132] width 36 height 28
click at [460, 134] on button "Verify" at bounding box center [457, 130] width 26 height 15
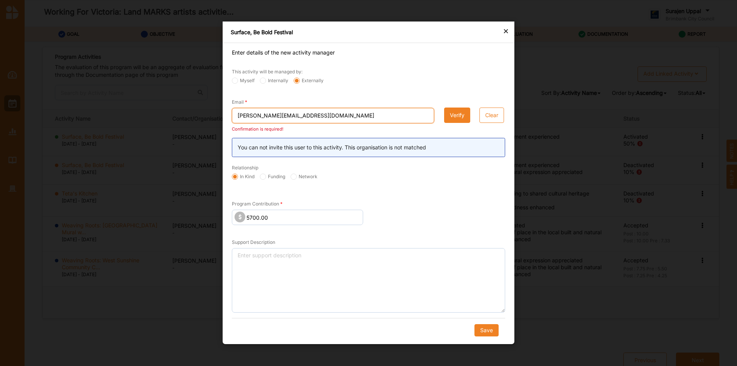
click at [314, 118] on input "rachel_main@hotmail.co" at bounding box center [333, 115] width 202 height 15
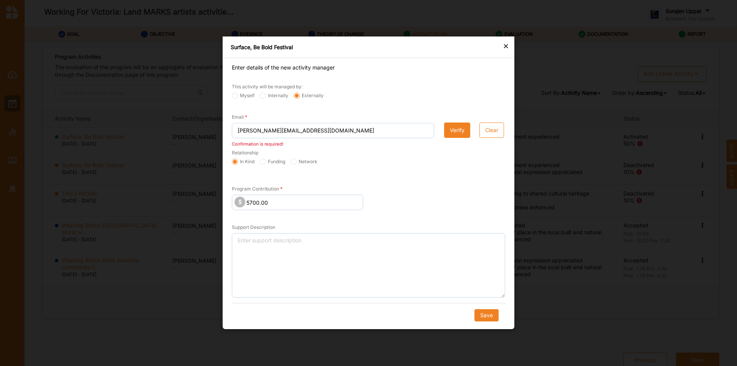
click at [453, 130] on button "Verify" at bounding box center [457, 130] width 26 height 15
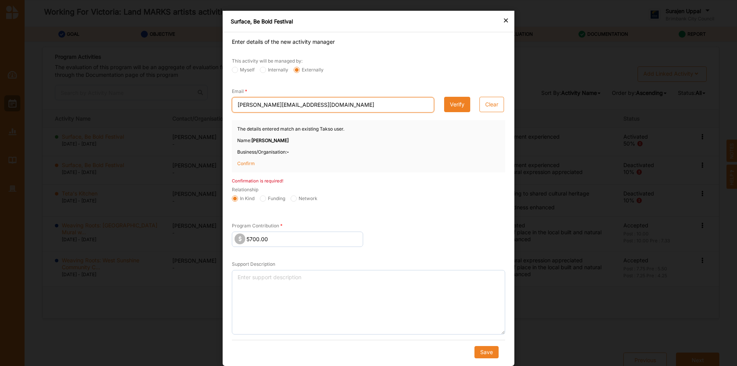
click at [350, 109] on input "rachel_main@hotmail.com" at bounding box center [333, 104] width 202 height 15
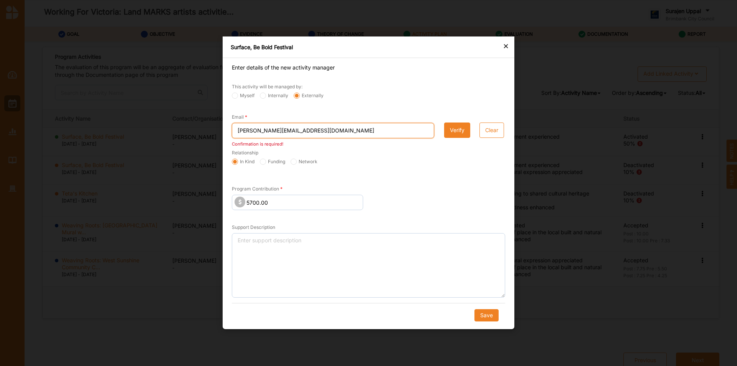
type input "rachel_main@hotmail.co"
click at [461, 131] on button "Verify" at bounding box center [457, 130] width 26 height 15
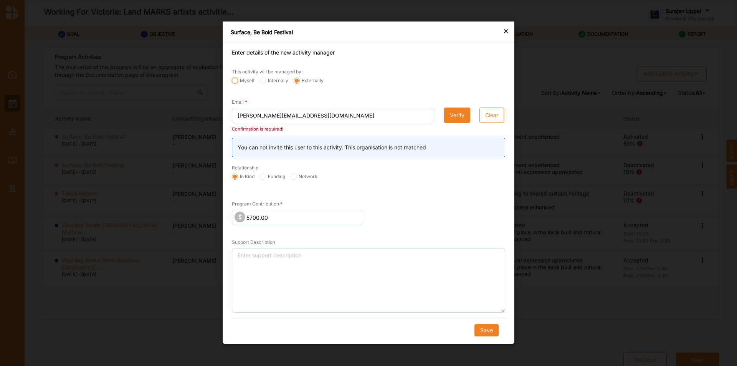
click at [235, 79] on input "Myself" at bounding box center [235, 81] width 6 height 6
radio input "true"
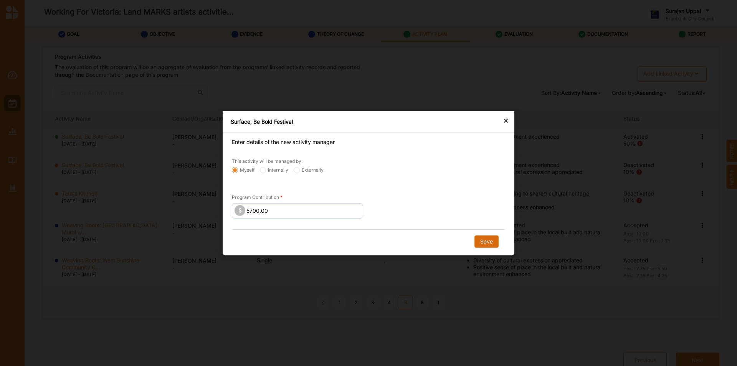
click at [484, 241] on button "Save" at bounding box center [487, 241] width 24 height 12
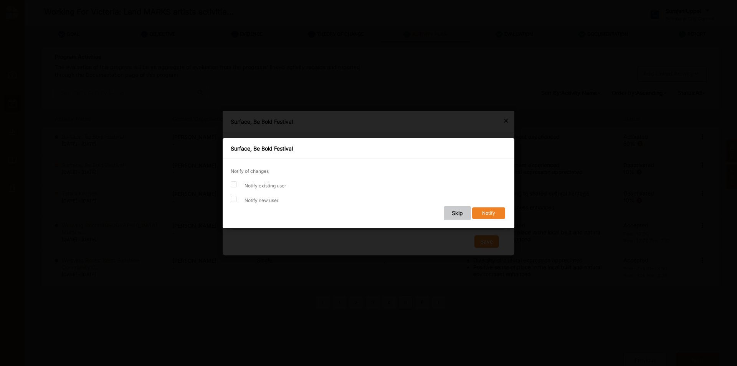
click at [464, 213] on button "Skip" at bounding box center [457, 213] width 27 height 14
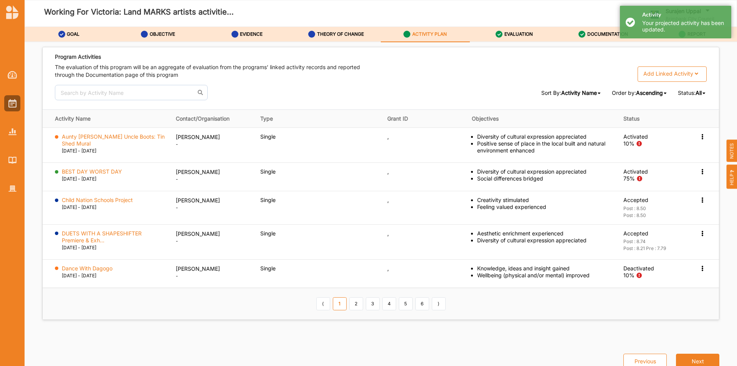
click at [703, 95] on icon at bounding box center [704, 93] width 3 height 5
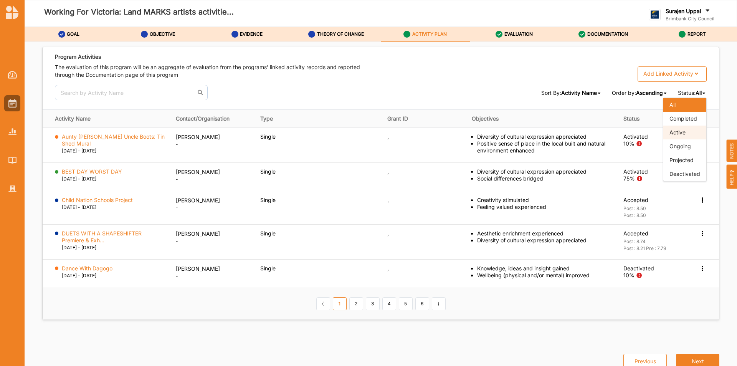
click at [685, 135] on div "Active" at bounding box center [685, 133] width 43 height 14
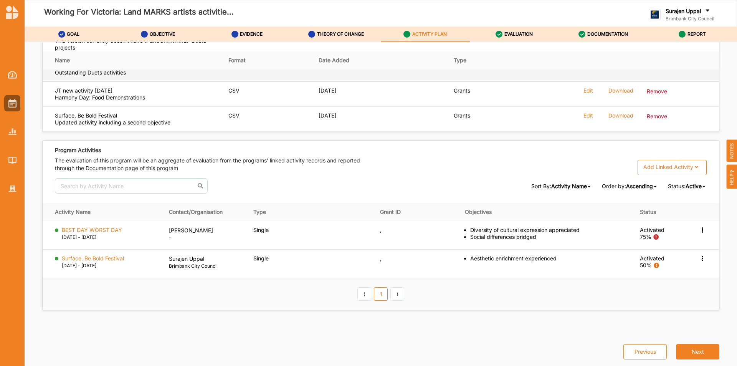
scroll to position [1114, 0]
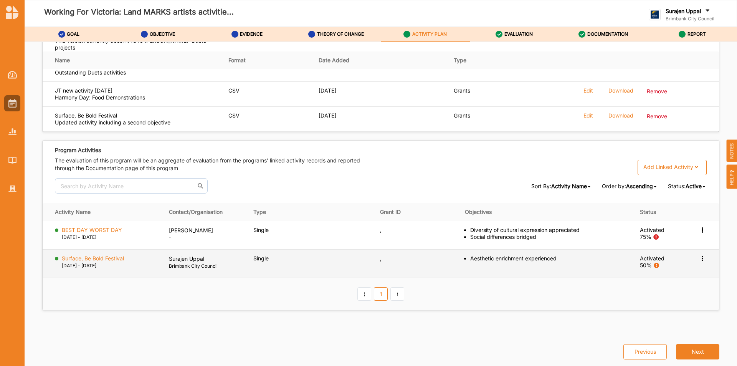
click at [700, 258] on icon at bounding box center [702, 257] width 7 height 5
click at [656, 321] on div "Deactivate" at bounding box center [665, 320] width 82 height 16
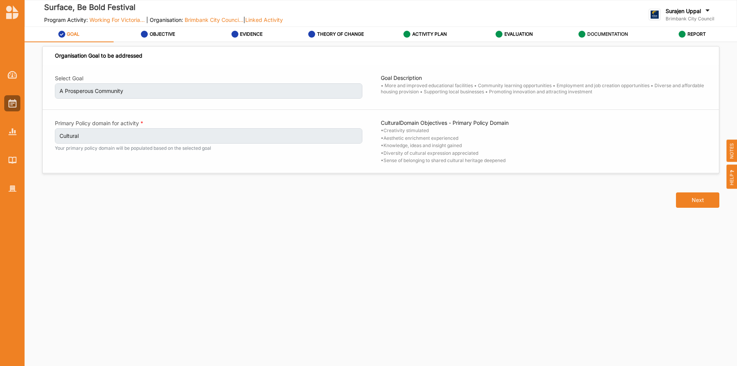
click at [611, 37] on div "DOCUMENTATION" at bounding box center [604, 34] width 50 height 14
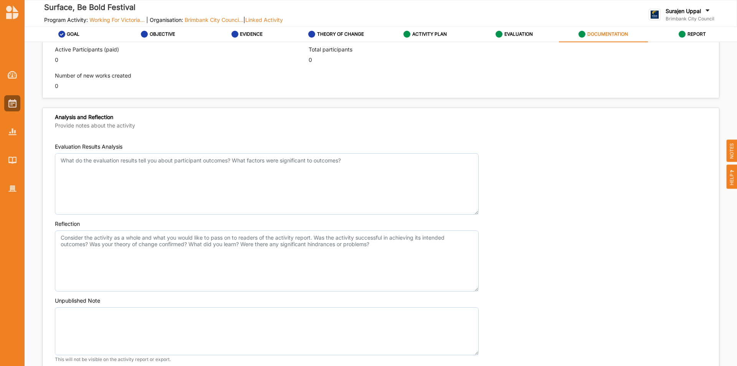
scroll to position [580, 0]
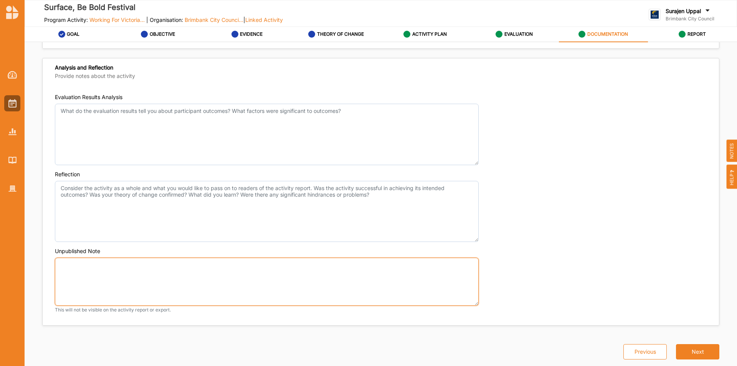
drag, startPoint x: 107, startPoint y: 281, endPoint x: 108, endPoint y: 275, distance: 5.8
click at [107, 280] on textarea "Unpublished Note" at bounding box center [267, 282] width 424 height 48
paste textarea "Activity Name Surface, Be Bold Festival Activity Notes Grant ID , First Name Ra…"
click at [55, 270] on textarea "Activity Name Surface, Be Bold Festival Activity Notes Grant ID , First Name Ra…" at bounding box center [267, 282] width 424 height 48
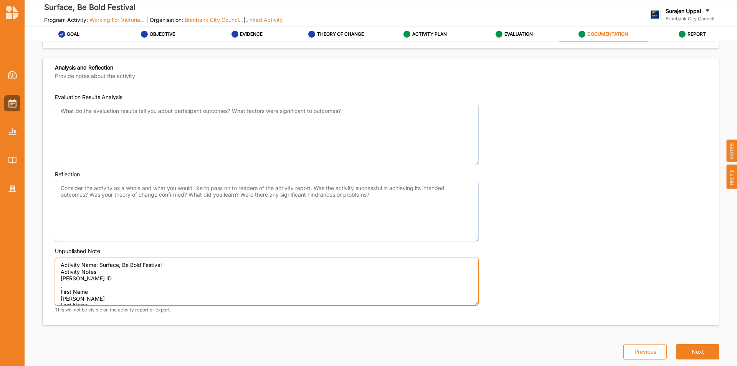
click at [144, 280] on textarea "Activity Name: Surface, Be Bold Festival Activity Notes Grant ID , First Name R…" at bounding box center [267, 282] width 424 height 48
click at [113, 281] on textarea "Activity Name: Surface, Be Bold Festival Activity Notes Grant ID , First Name R…" at bounding box center [267, 282] width 424 height 48
click at [100, 284] on textarea "Activity Name: Surface, Be Bold Festival Activity Notes Grant ID , First Name R…" at bounding box center [267, 282] width 424 height 48
type textarea "Activity Name: Surface, Be Bold Festival Activity Notes Grant ID , First Name: …"
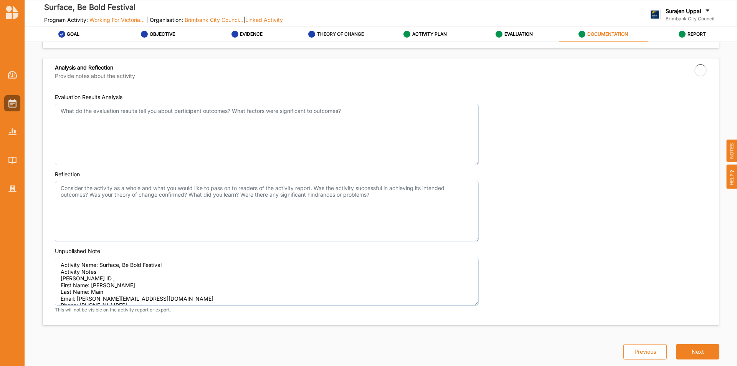
click at [318, 31] on div "THEORY OF CHANGE" at bounding box center [336, 34] width 56 height 14
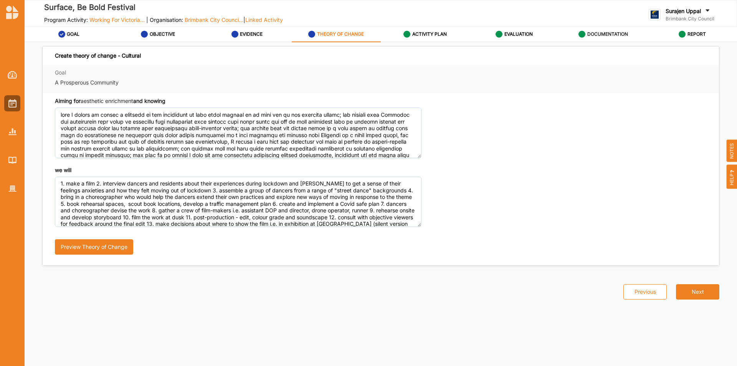
click at [606, 38] on div "DOCUMENTATION" at bounding box center [604, 34] width 50 height 14
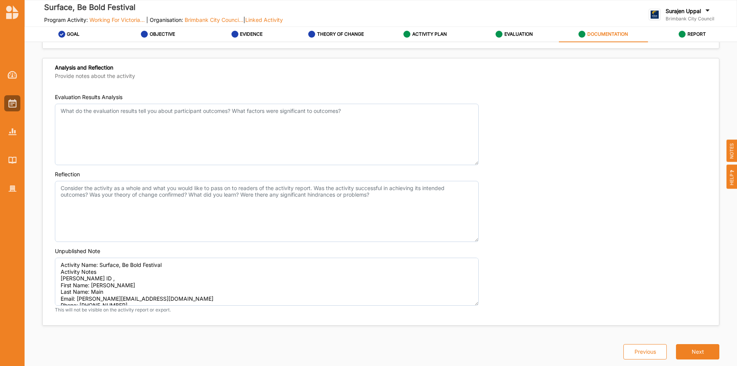
scroll to position [427, 0]
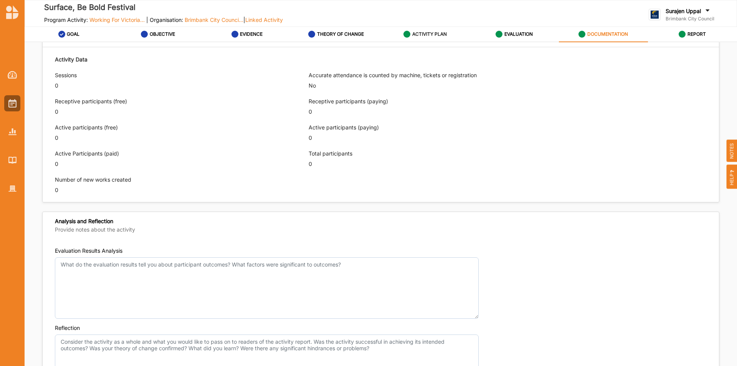
click at [422, 31] on label "ACTIVITY PLAN" at bounding box center [429, 34] width 35 height 6
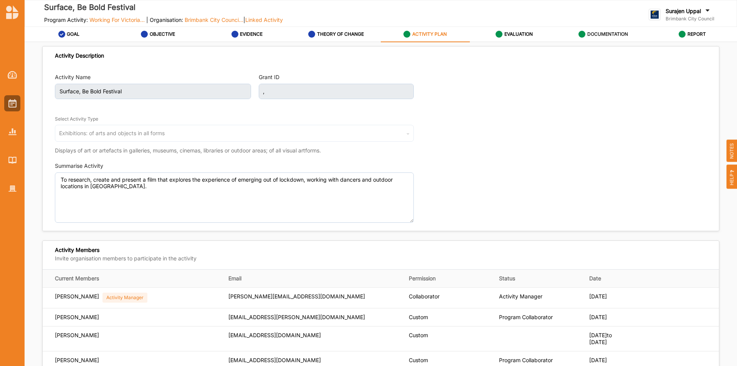
click at [602, 35] on label "DOCUMENTATION" at bounding box center [608, 34] width 41 height 6
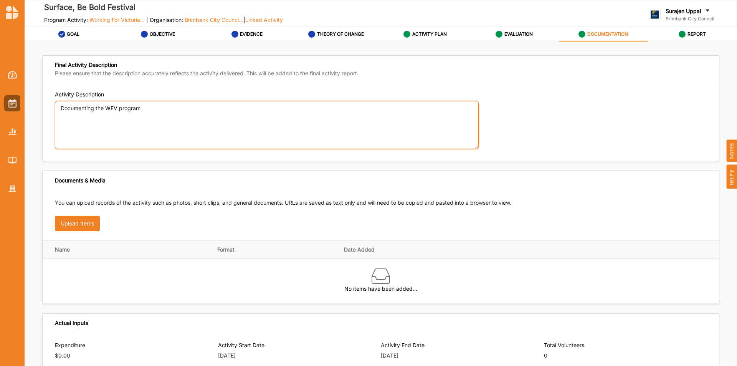
click at [218, 118] on textarea "Documenting the WFV program" at bounding box center [267, 125] width 424 height 48
type textarea "Documenting the WFV program"
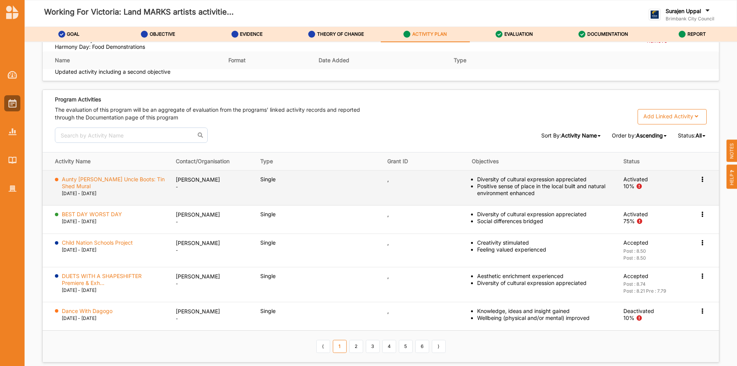
scroll to position [1191, 0]
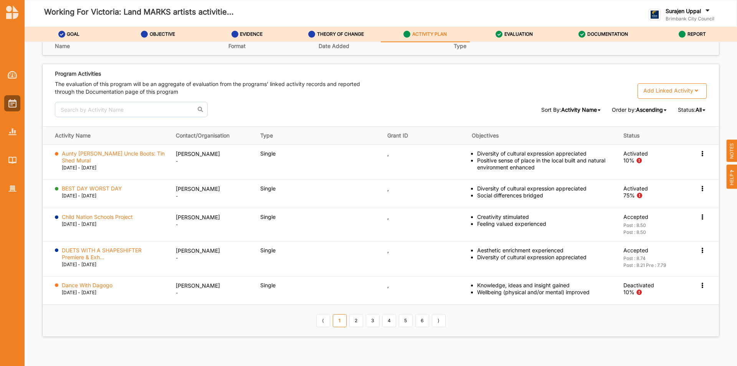
click at [702, 113] on div "All All Completed Active Ongoing Projected Deactivated" at bounding box center [701, 109] width 11 height 7
click at [680, 152] on span "Active" at bounding box center [678, 149] width 16 height 7
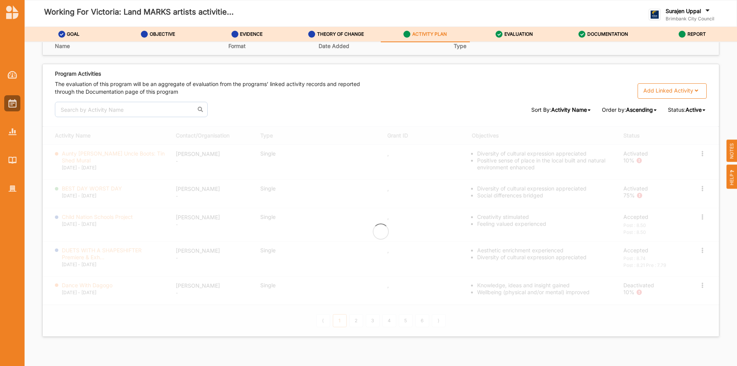
scroll to position [1114, 0]
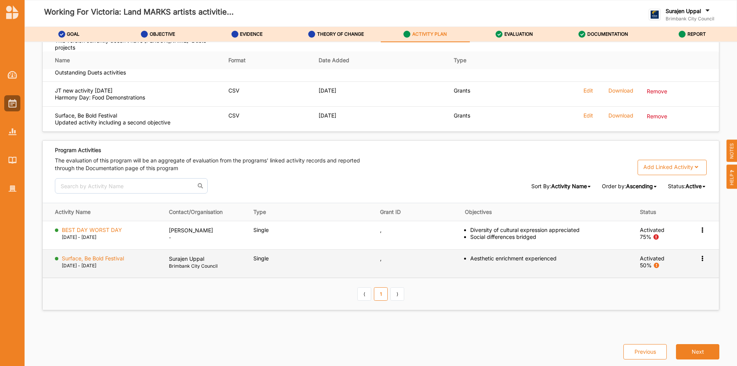
click at [701, 258] on icon at bounding box center [702, 257] width 7 height 5
click at [640, 321] on label "Deactivate" at bounding box center [643, 319] width 27 height 7
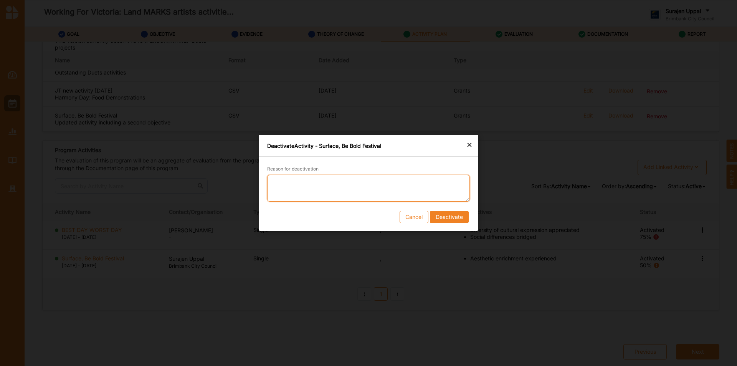
click at [304, 189] on textarea "Reason for deactivation" at bounding box center [368, 187] width 203 height 27
type textarea "Dormant activity, deactivating in order to close program"
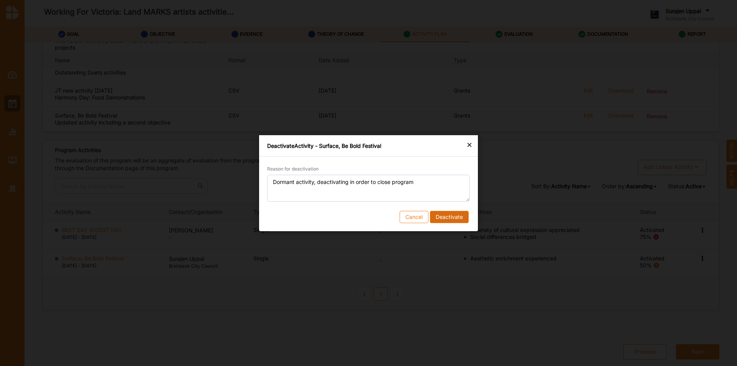
click at [454, 217] on button "Deactivate" at bounding box center [449, 216] width 39 height 12
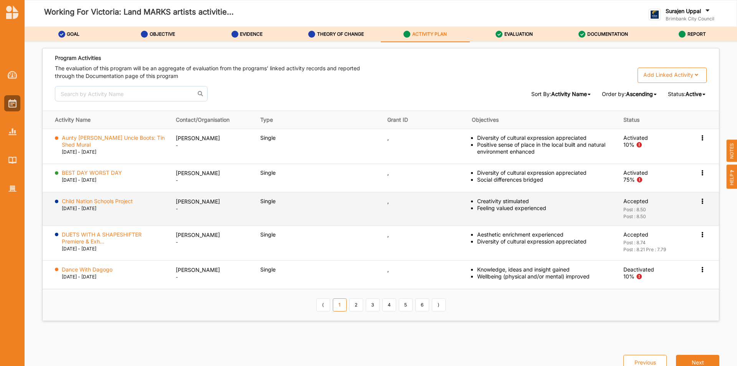
scroll to position [1217, 0]
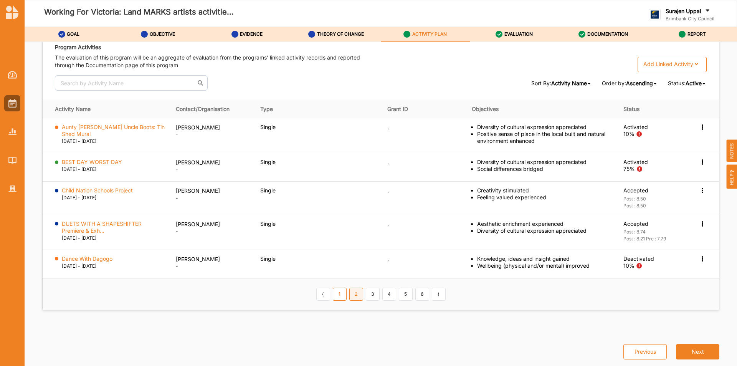
click at [353, 295] on link "2" at bounding box center [356, 294] width 14 height 13
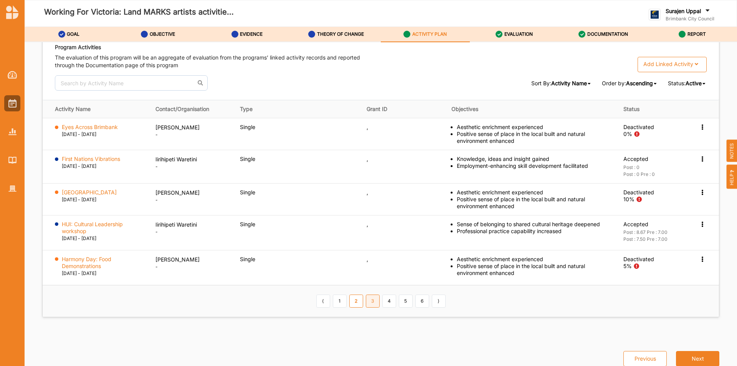
click at [369, 304] on link "3" at bounding box center [373, 301] width 14 height 13
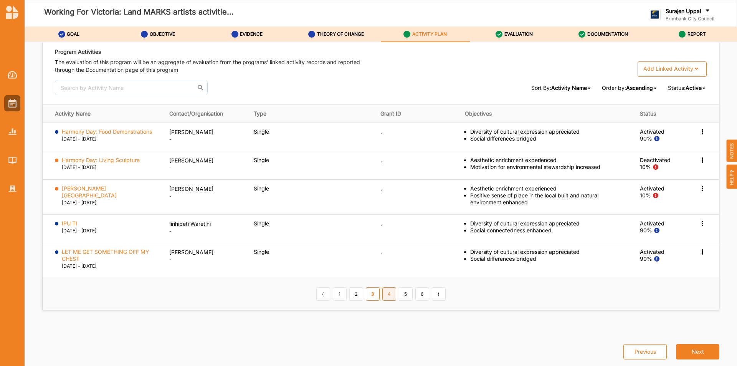
click at [384, 299] on link "4" at bounding box center [389, 293] width 14 height 13
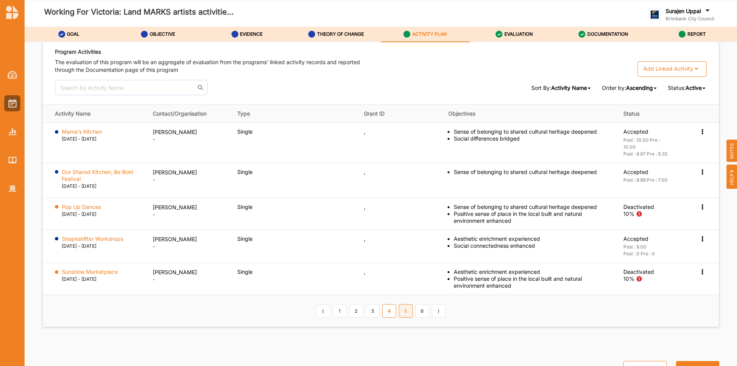
click at [403, 313] on link "5" at bounding box center [406, 310] width 14 height 13
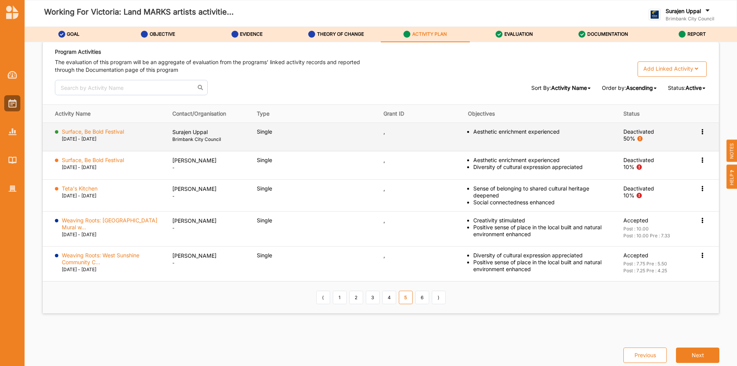
click at [700, 130] on icon at bounding box center [702, 130] width 7 height 5
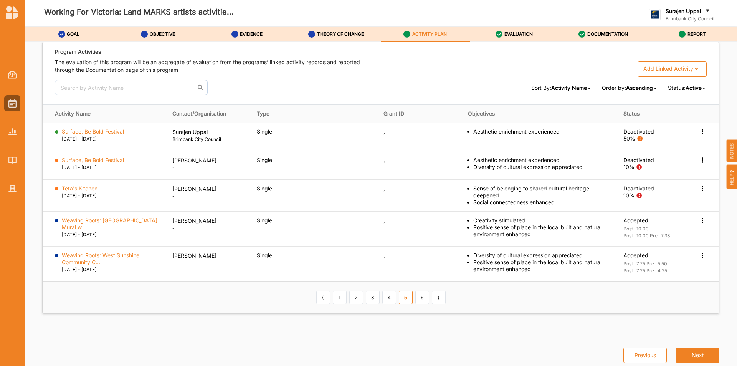
click at [351, 94] on div "Sort By: Activity Name Activity Name Status Contact Organisation Activity Type …" at bounding box center [381, 87] width 652 height 15
click at [423, 293] on link "6" at bounding box center [423, 297] width 14 height 13
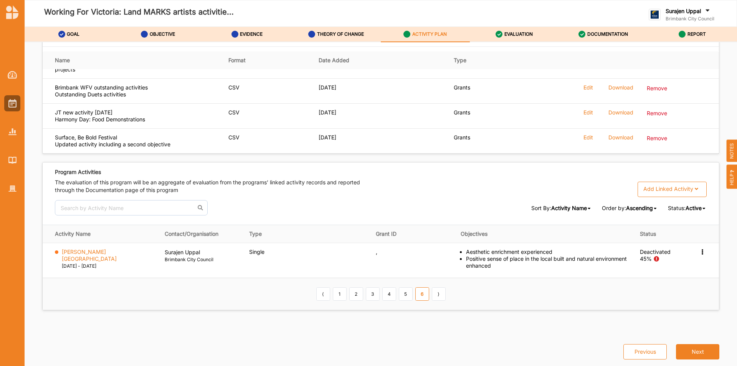
scroll to position [1092, 0]
click at [382, 297] on link "4" at bounding box center [389, 293] width 14 height 13
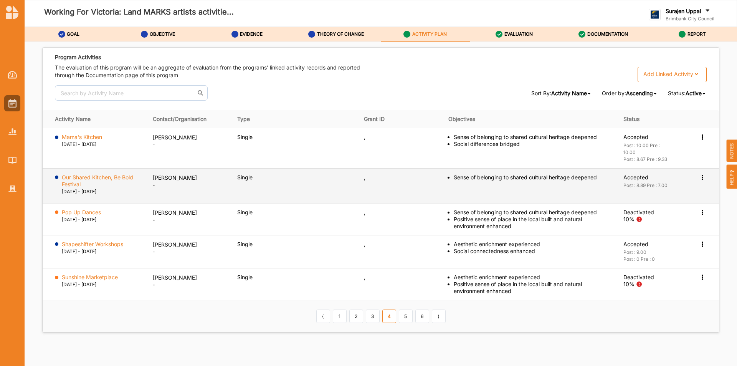
scroll to position [1207, 0]
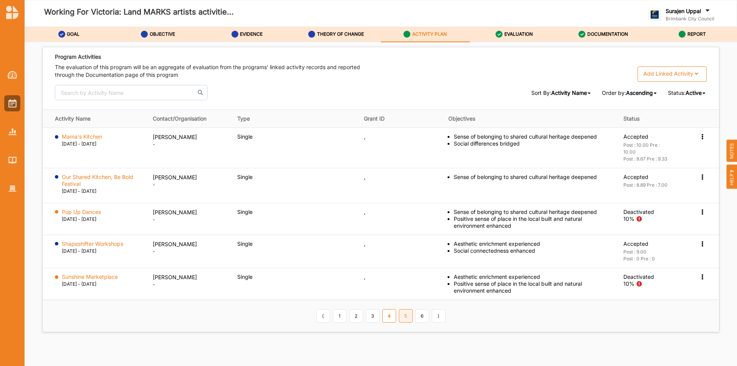
click at [400, 314] on link "5" at bounding box center [406, 315] width 14 height 13
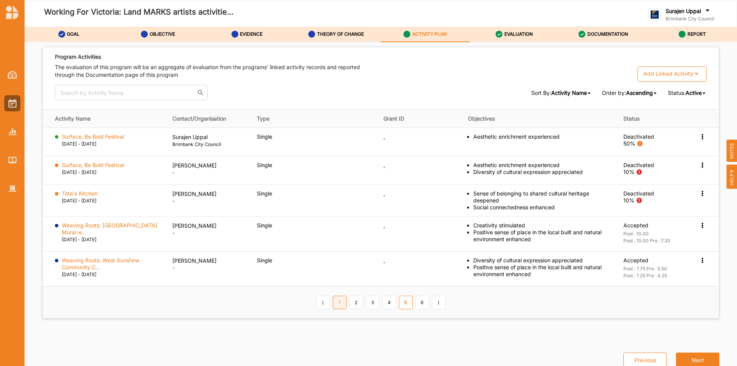
click at [341, 304] on link "1" at bounding box center [340, 302] width 14 height 13
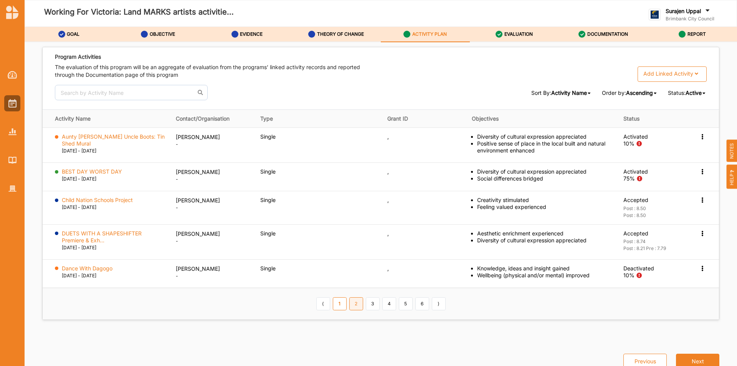
click at [351, 299] on link "2" at bounding box center [356, 303] width 14 height 13
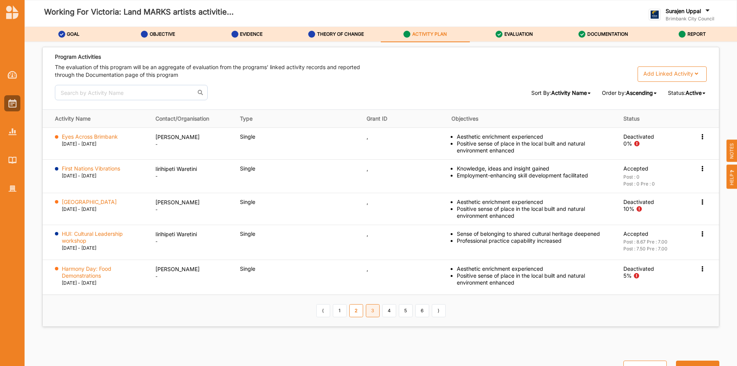
click at [376, 310] on link "3" at bounding box center [373, 310] width 14 height 13
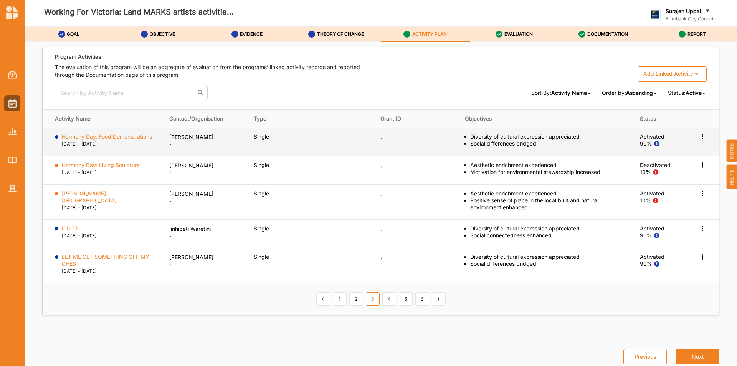
click at [137, 138] on label "Harmony Day: Food Demonstrations" at bounding box center [107, 136] width 90 height 7
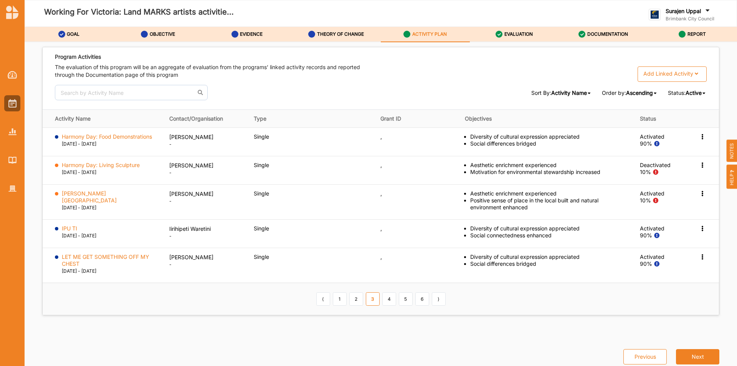
click at [338, 292] on th "⟨ 1 2 3 4 5 6 ⟩" at bounding box center [381, 299] width 677 height 32
click at [359, 297] on link "2" at bounding box center [356, 298] width 14 height 13
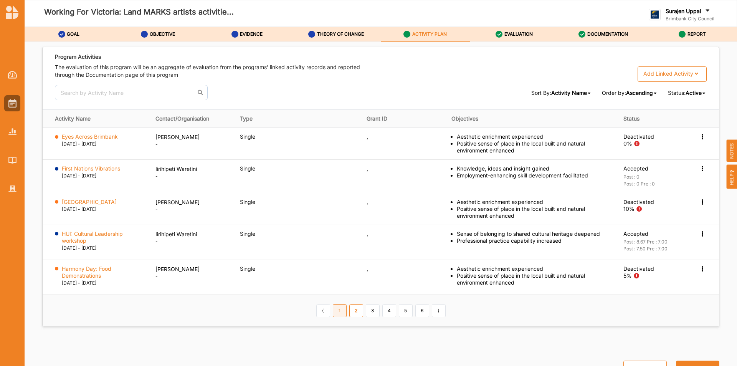
click at [339, 312] on link "1" at bounding box center [340, 310] width 14 height 13
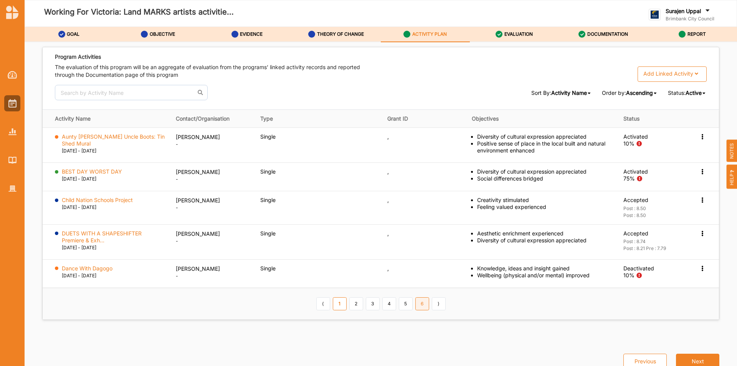
click at [424, 306] on div "⟨ 1 2 3 4 5 6 ⟩" at bounding box center [381, 303] width 132 height 13
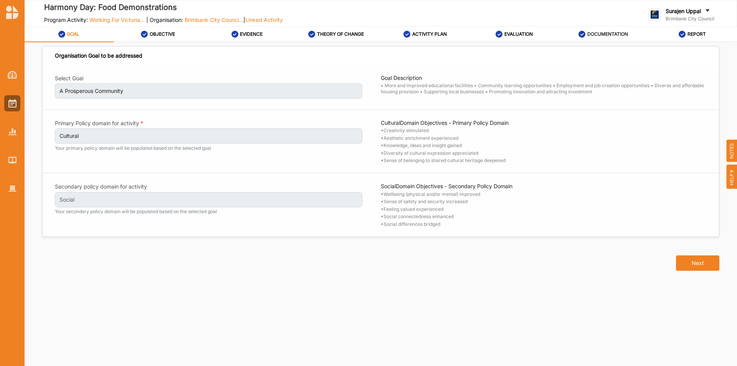
click at [617, 33] on label "DOCUMENTATION" at bounding box center [608, 34] width 41 height 6
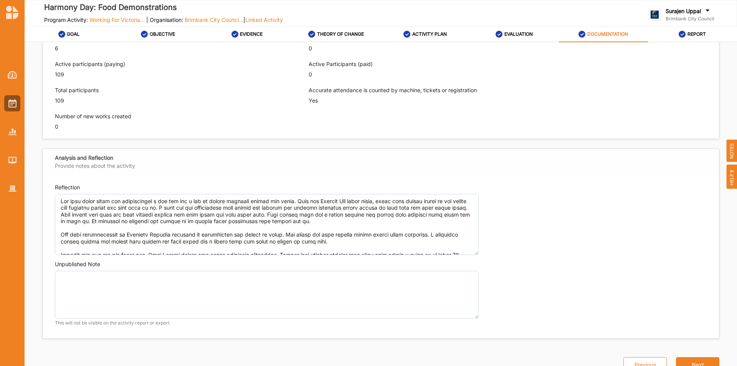
scroll to position [671, 0]
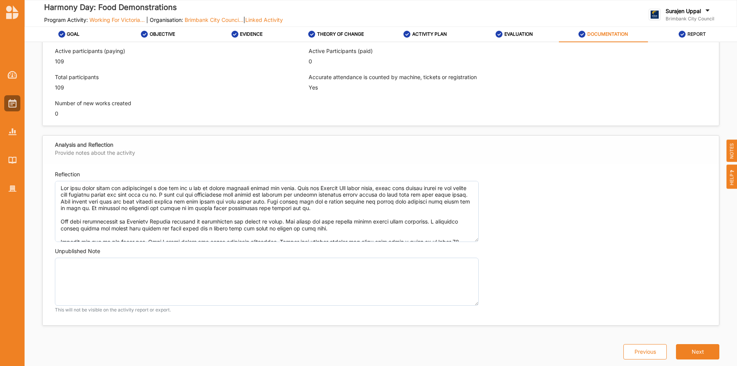
click at [693, 28] on div "REPORT" at bounding box center [692, 34] width 27 height 14
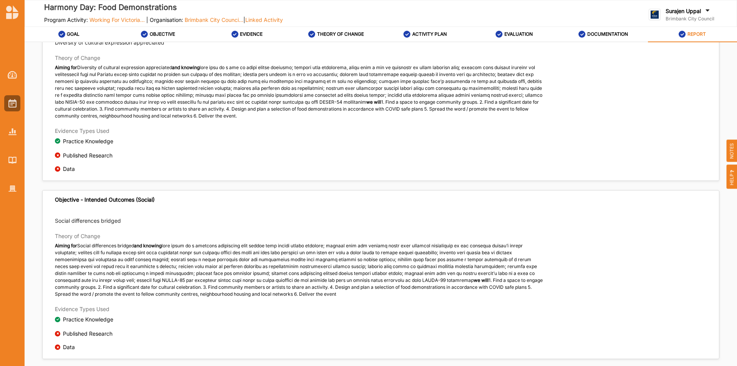
scroll to position [307, 0]
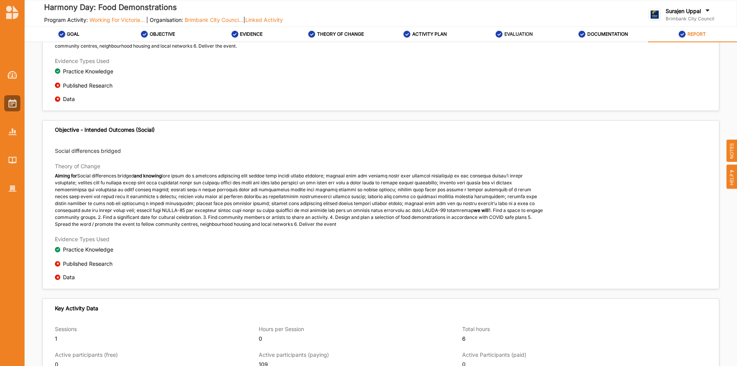
click at [518, 36] on label "EVALUATION" at bounding box center [519, 34] width 28 height 6
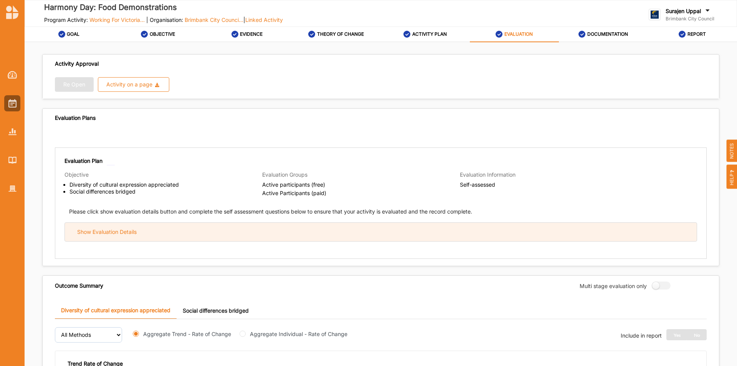
drag, startPoint x: 223, startPoint y: 235, endPoint x: 232, endPoint y: 227, distance: 11.7
click at [224, 235] on div "Show Evaluation Details" at bounding box center [381, 232] width 632 height 19
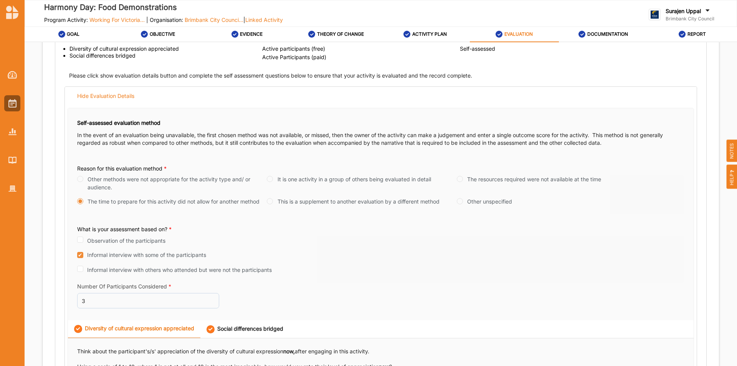
scroll to position [38, 0]
